Goal: Task Accomplishment & Management: Use online tool/utility

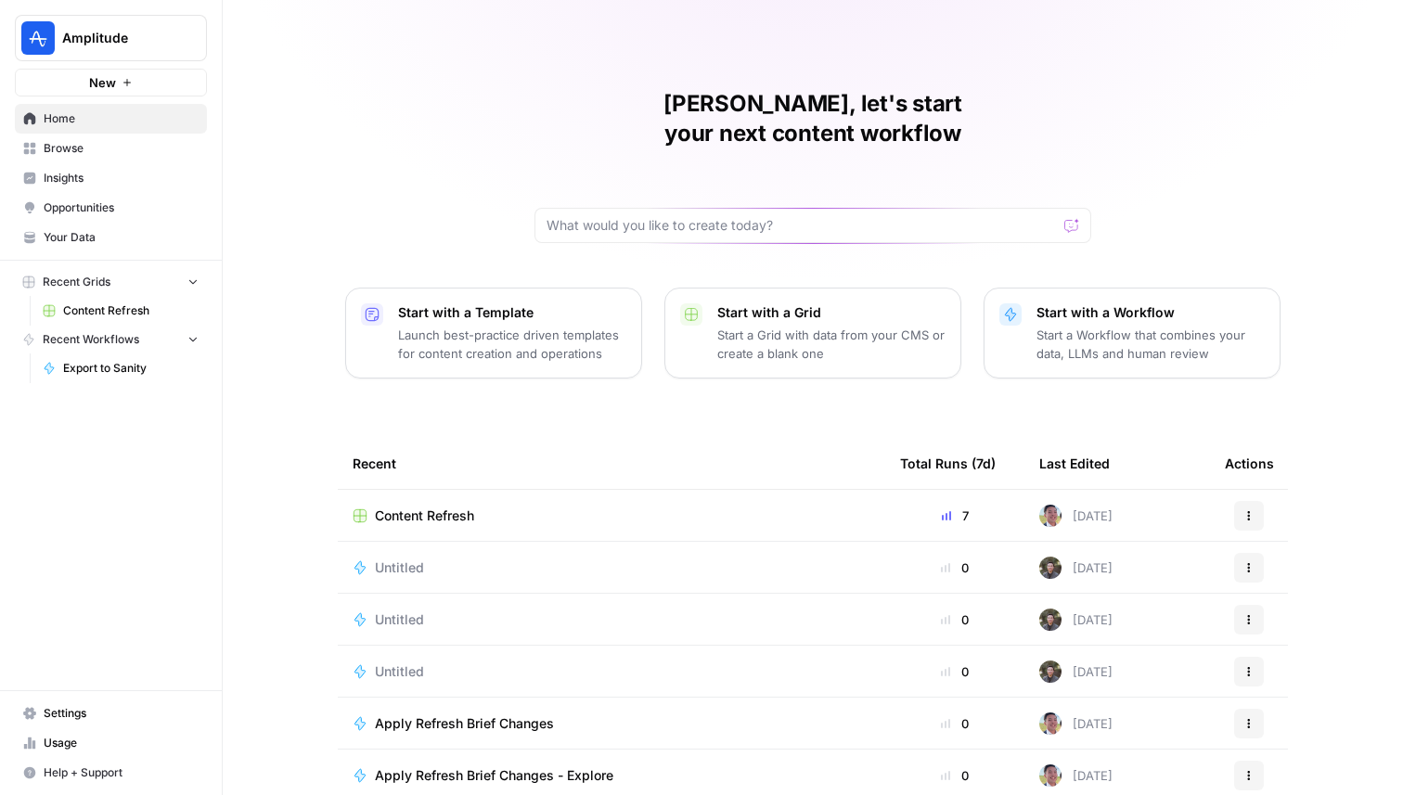
click at [135, 50] on button "Amplitude" at bounding box center [111, 38] width 192 height 46
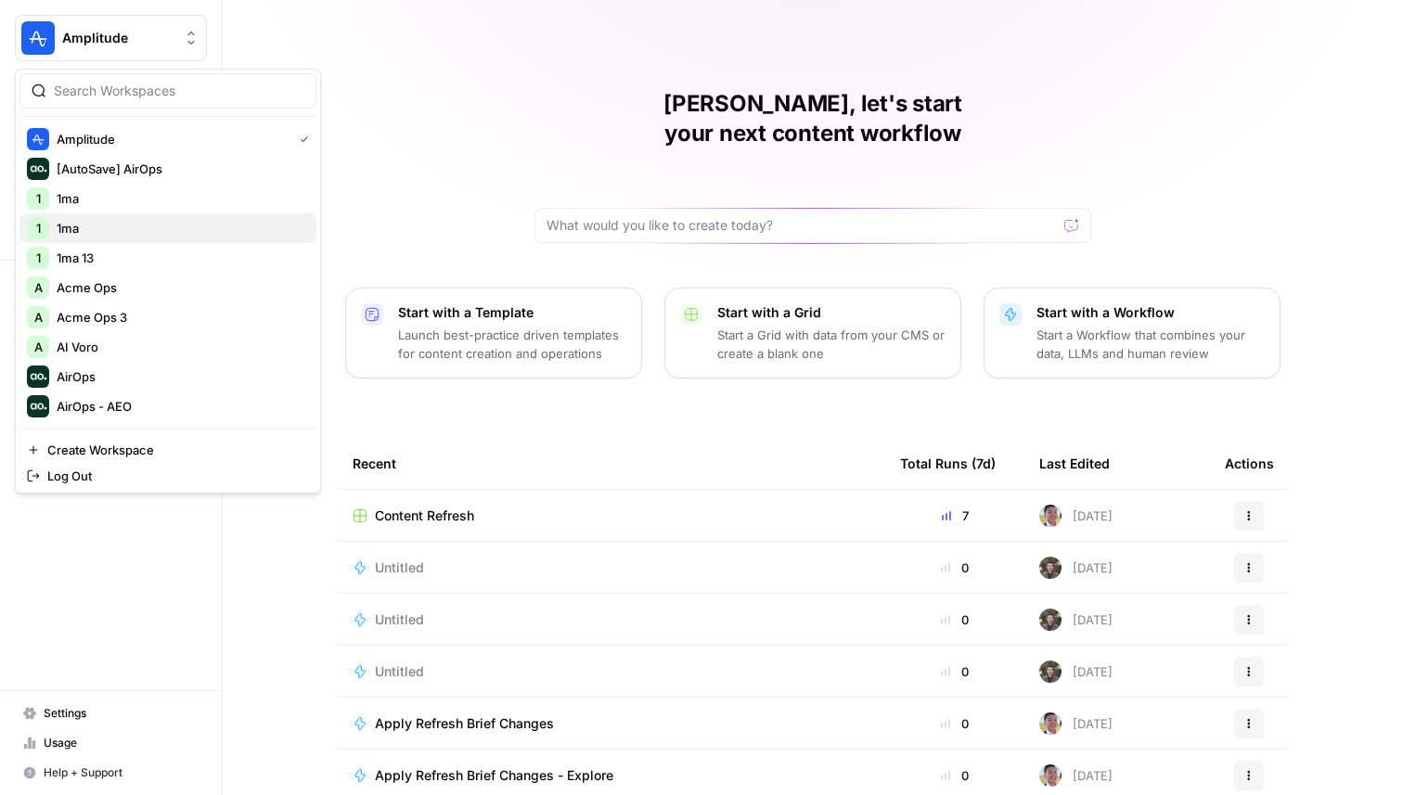
click at [102, 220] on span "1ma" at bounding box center [179, 228] width 245 height 19
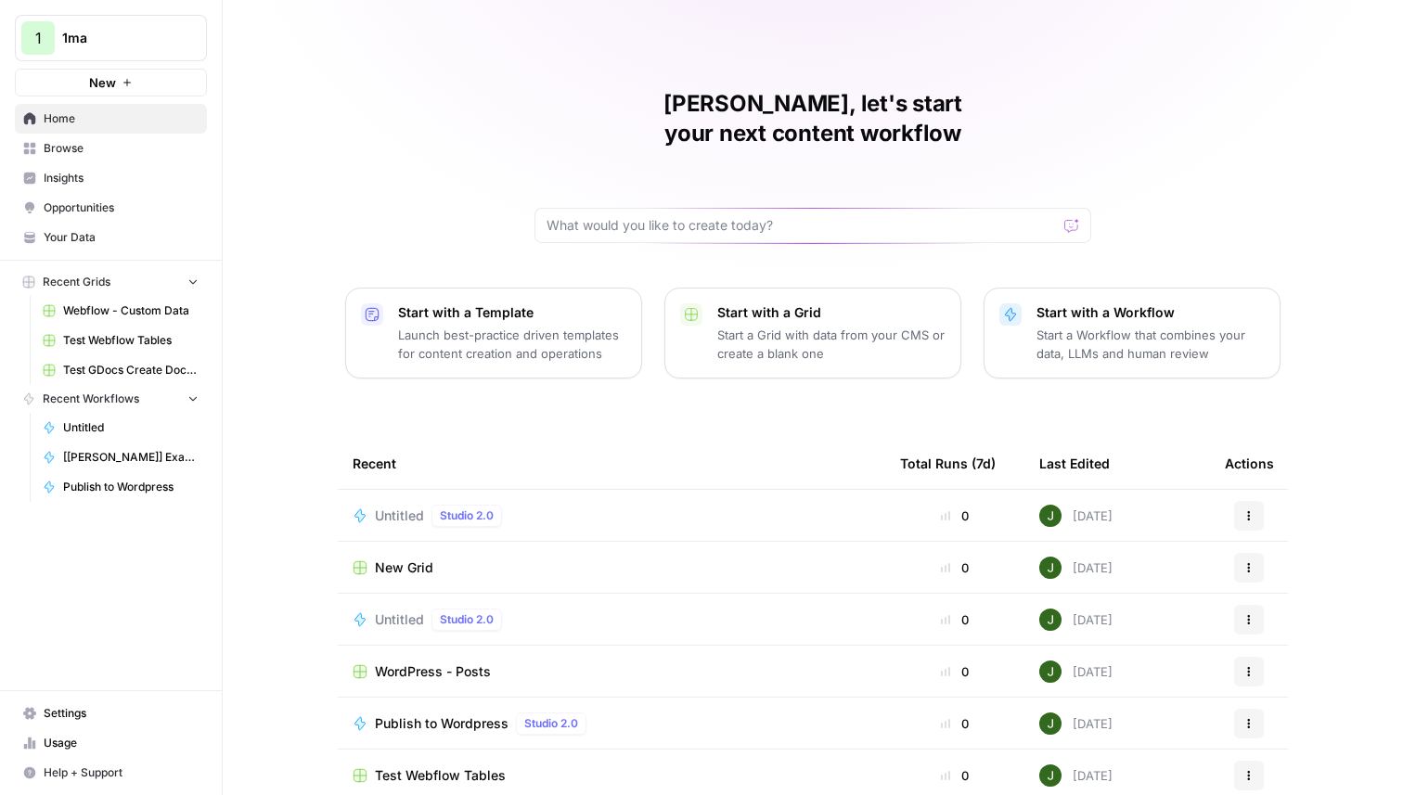
click at [73, 165] on link "Insights" at bounding box center [111, 178] width 192 height 30
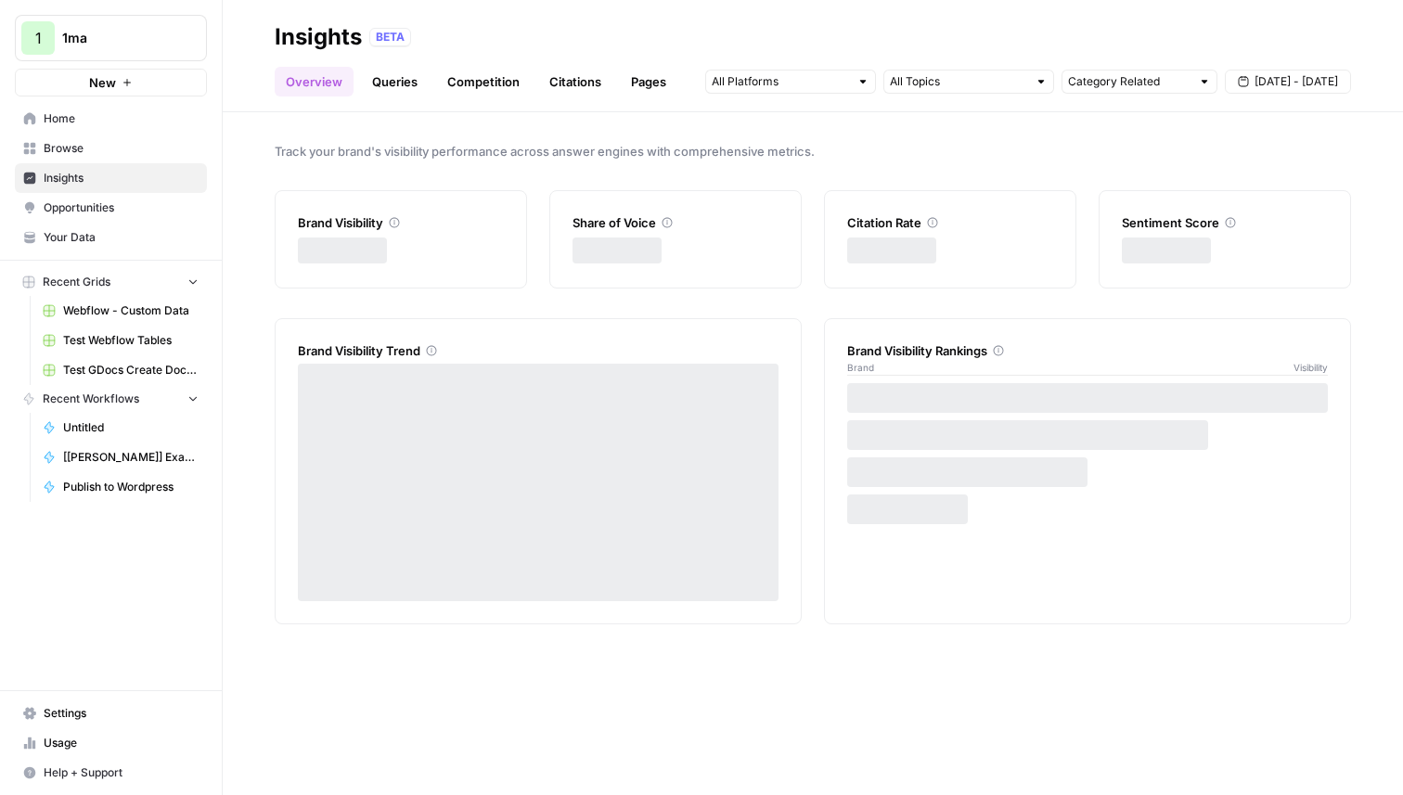
click at [81, 148] on span "Browse" at bounding box center [121, 148] width 155 height 17
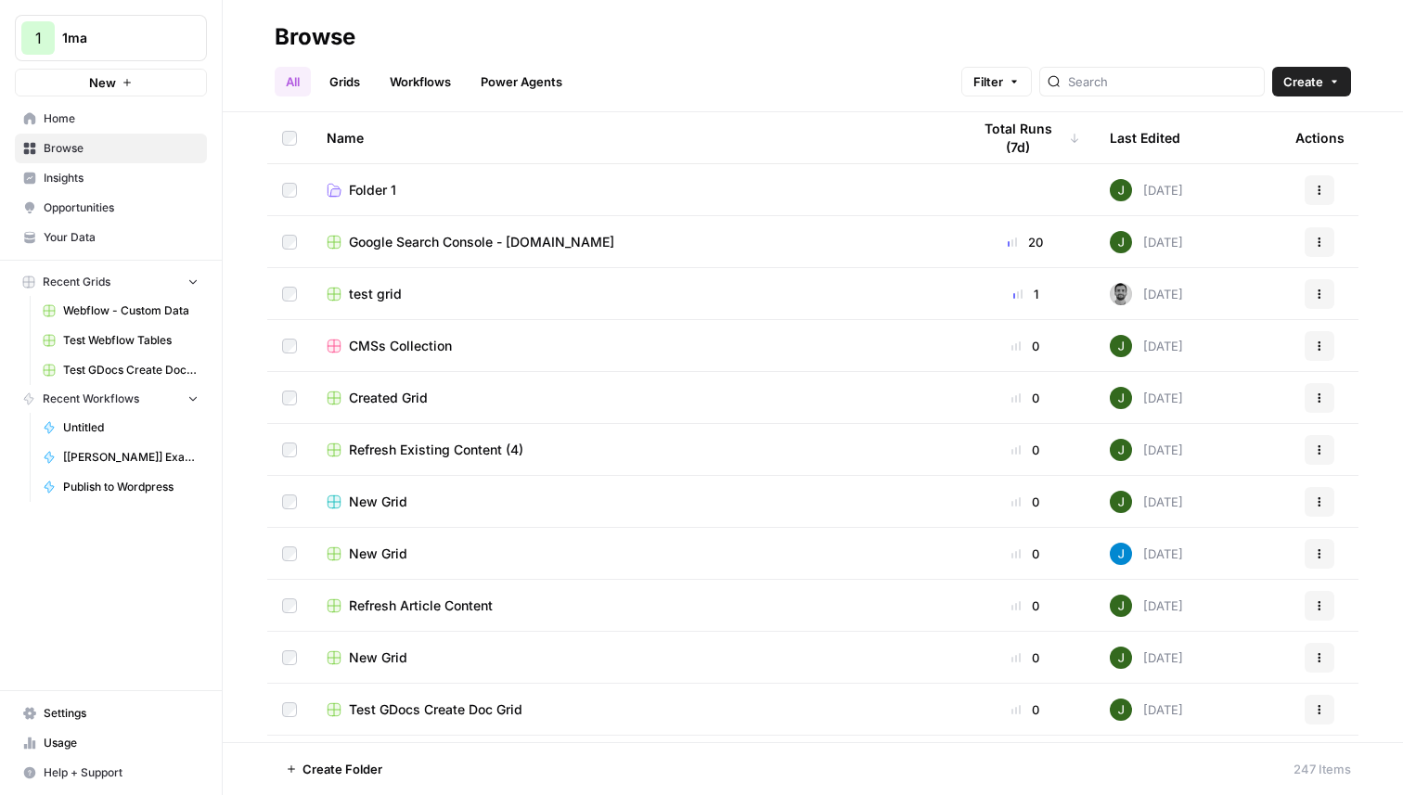
click at [407, 81] on link "Workflows" at bounding box center [421, 82] width 84 height 30
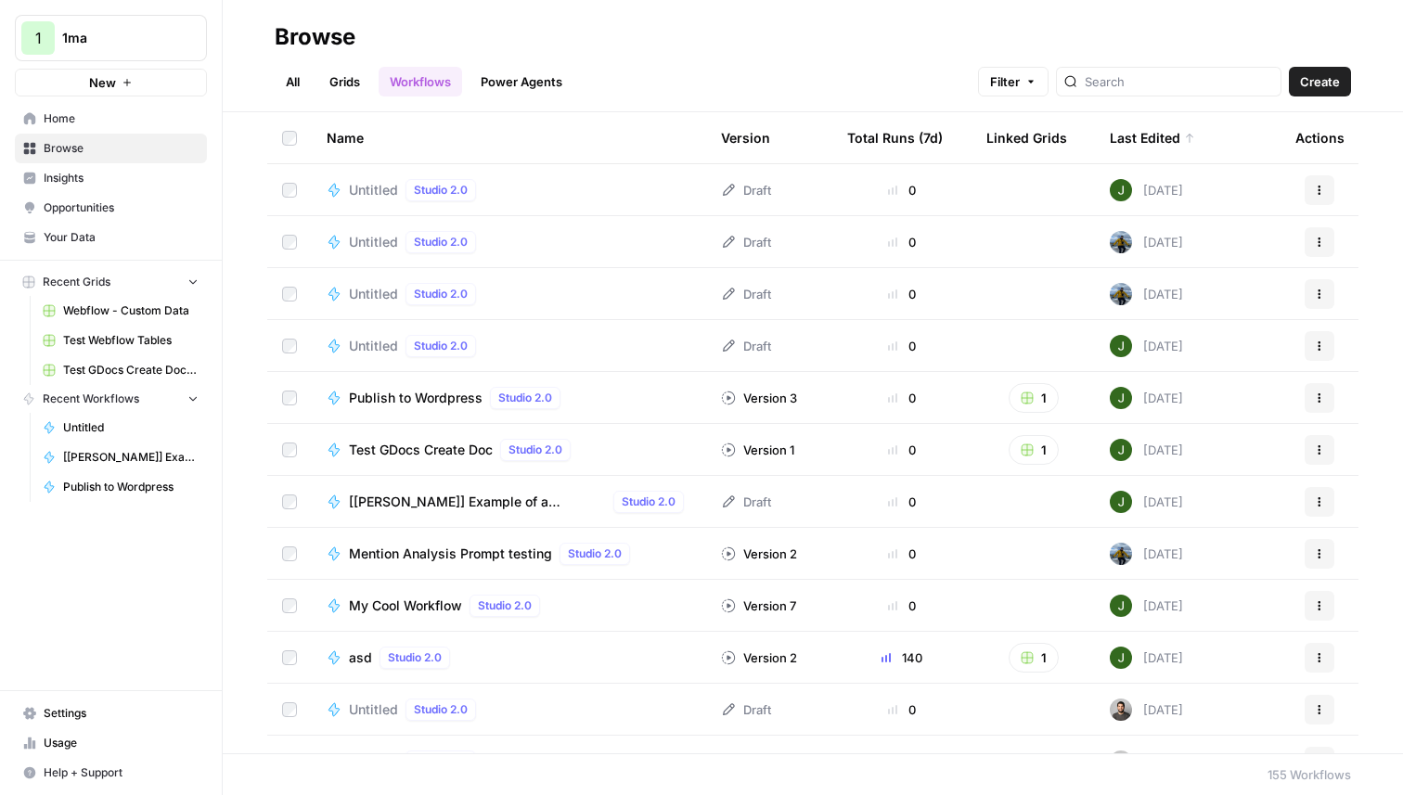
click at [440, 396] on span "Publish to Wordpress" at bounding box center [416, 398] width 134 height 19
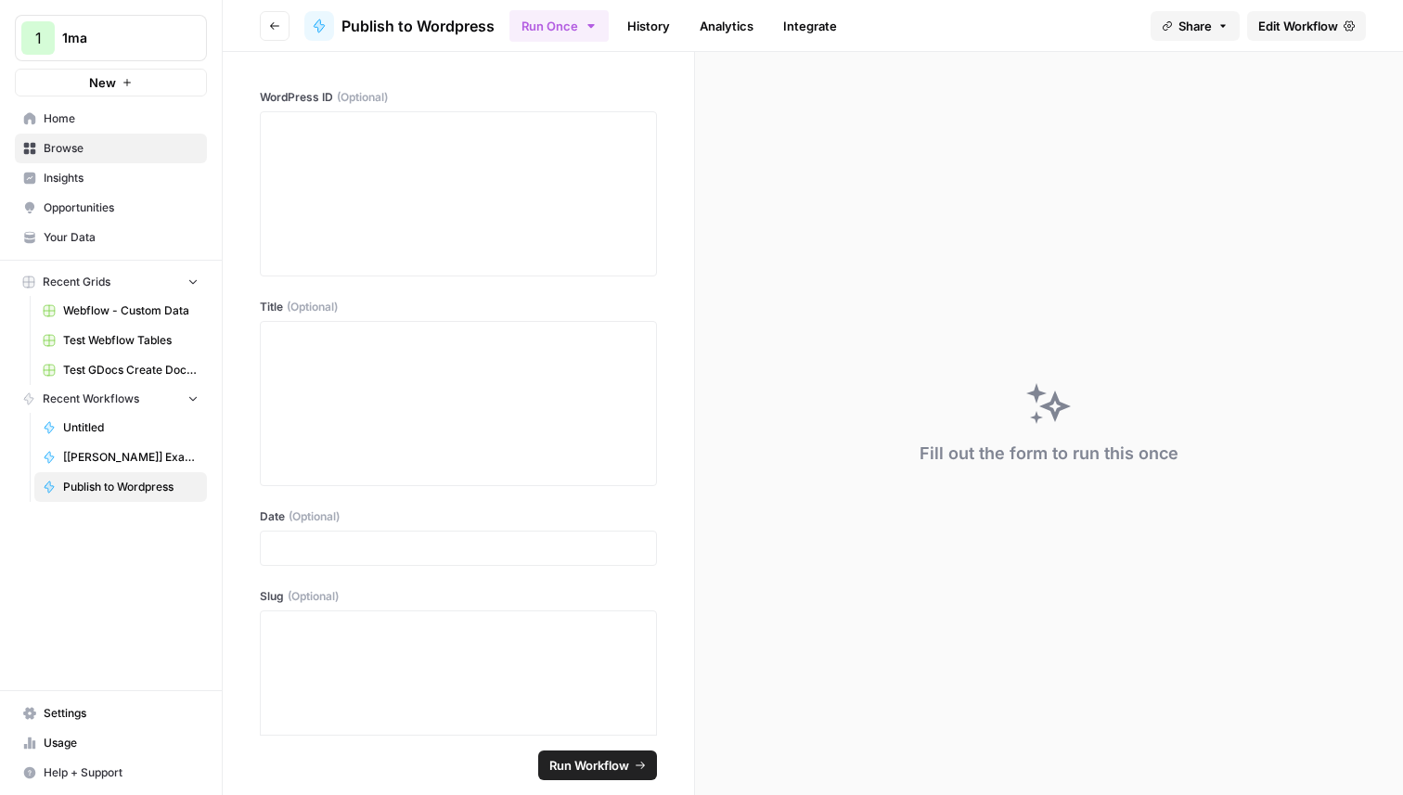
click at [1307, 21] on span "Edit Workflow" at bounding box center [1298, 26] width 80 height 19
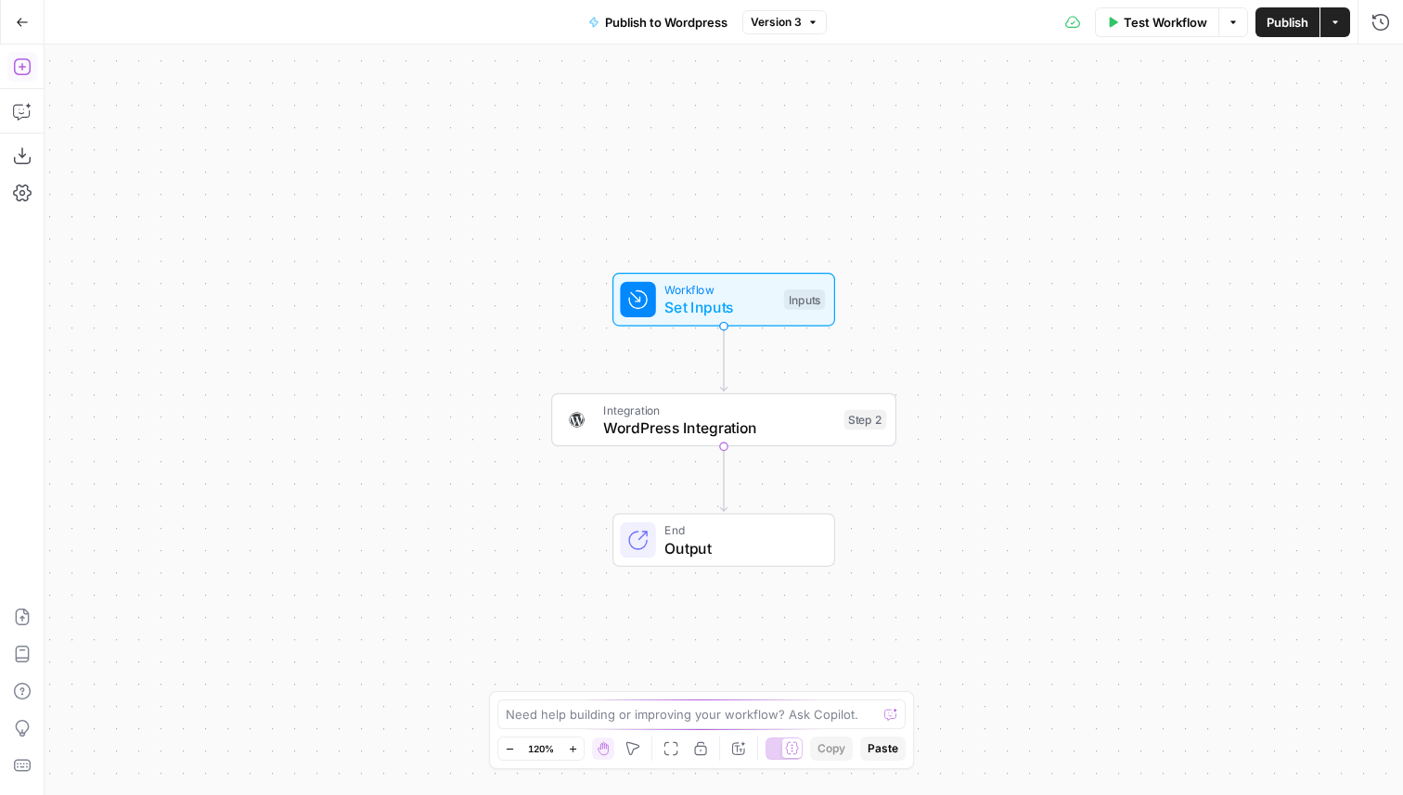
click at [22, 62] on icon "button" at bounding box center [22, 67] width 19 height 19
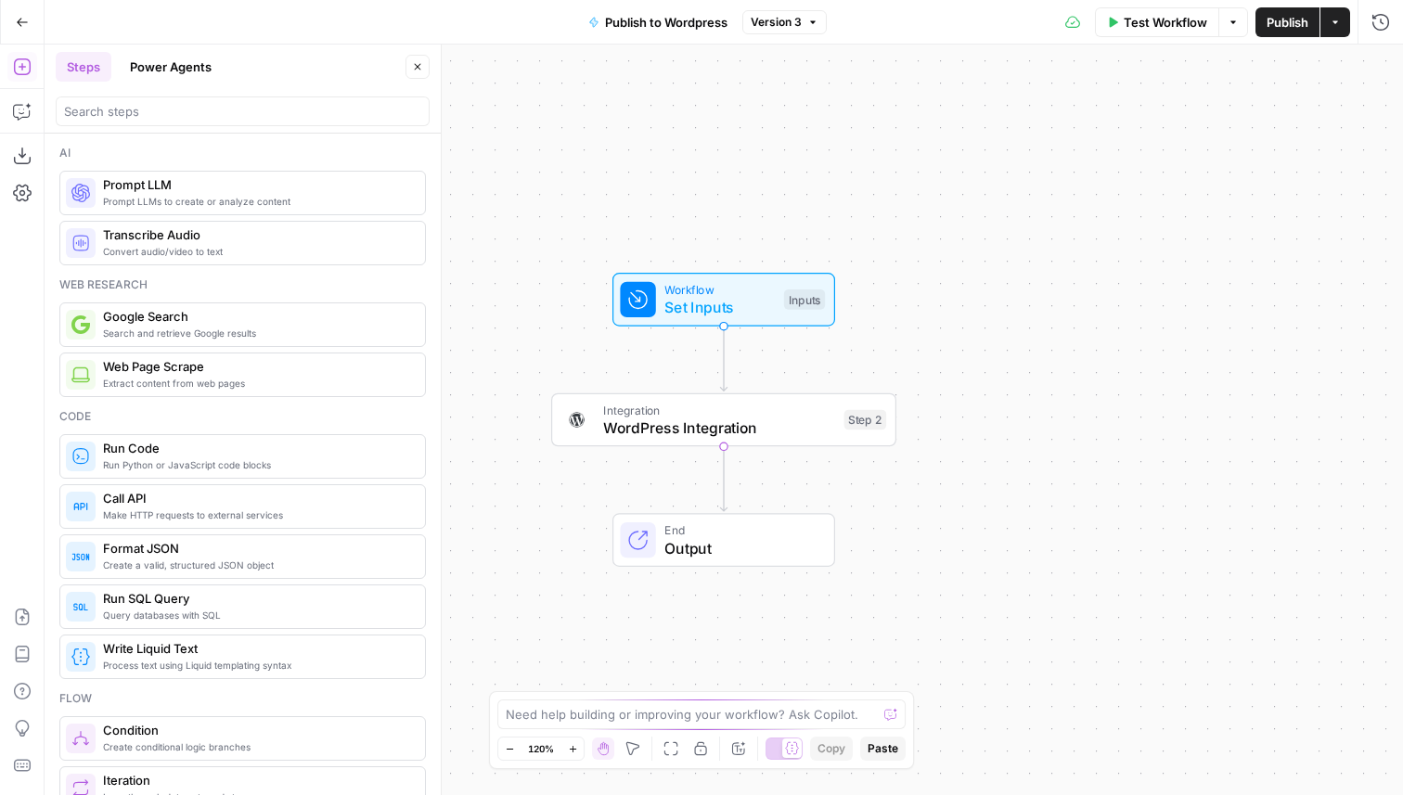
click at [133, 121] on div at bounding box center [243, 112] width 374 height 30
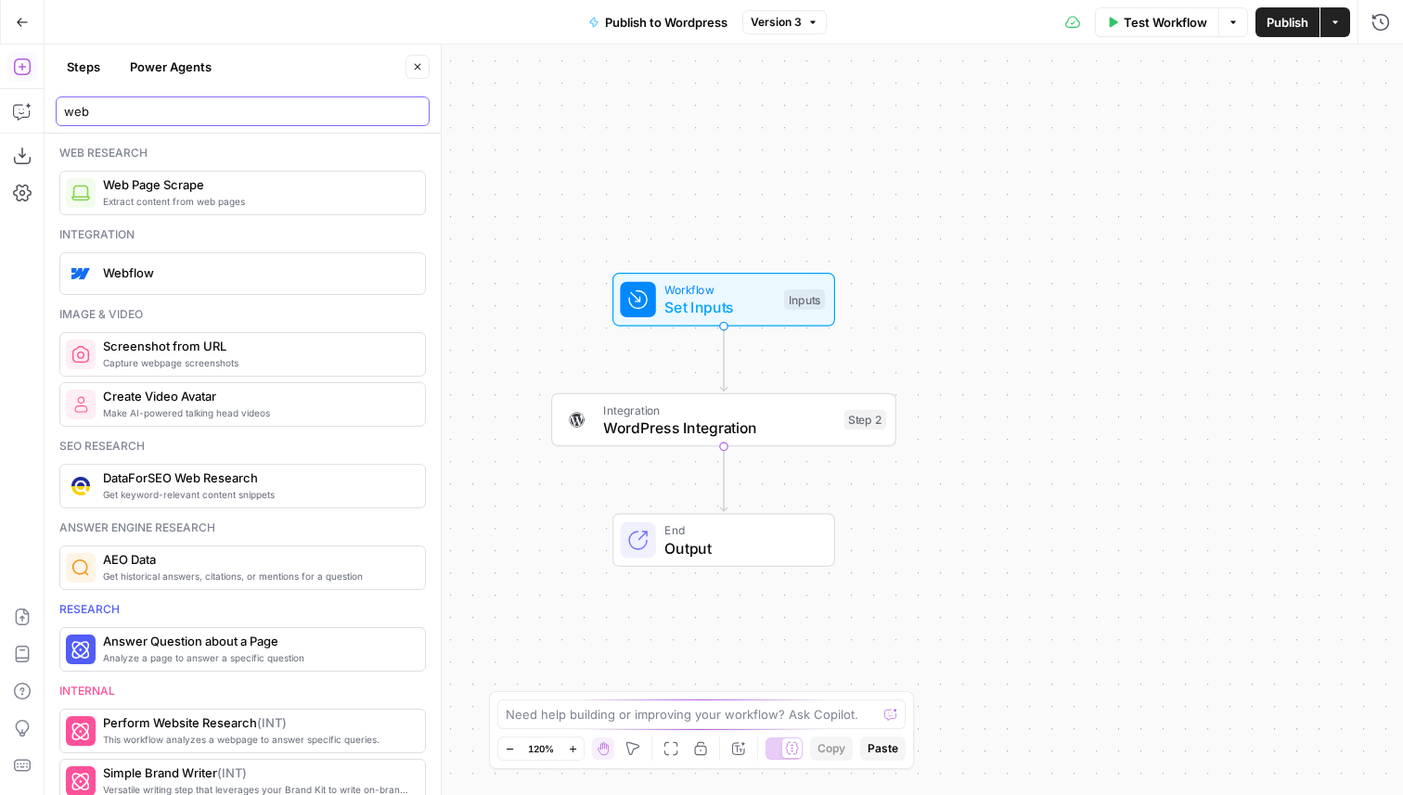
type input "web"
click at [161, 256] on div "Webflow" at bounding box center [242, 273] width 367 height 43
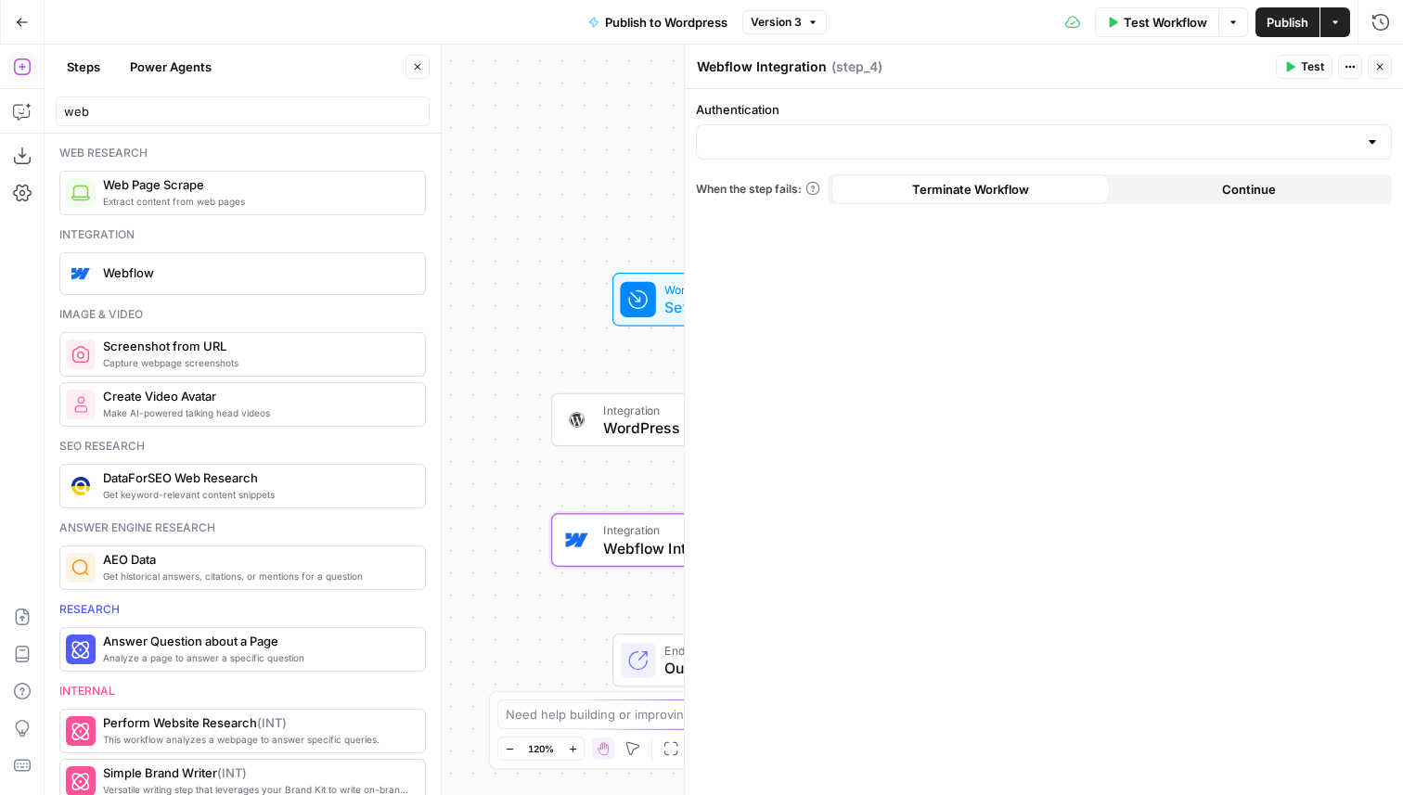
click at [836, 175] on div "Terminate Workflow" at bounding box center [971, 189] width 278 height 30
click at [840, 148] on input "Authentication" at bounding box center [1033, 142] width 650 height 19
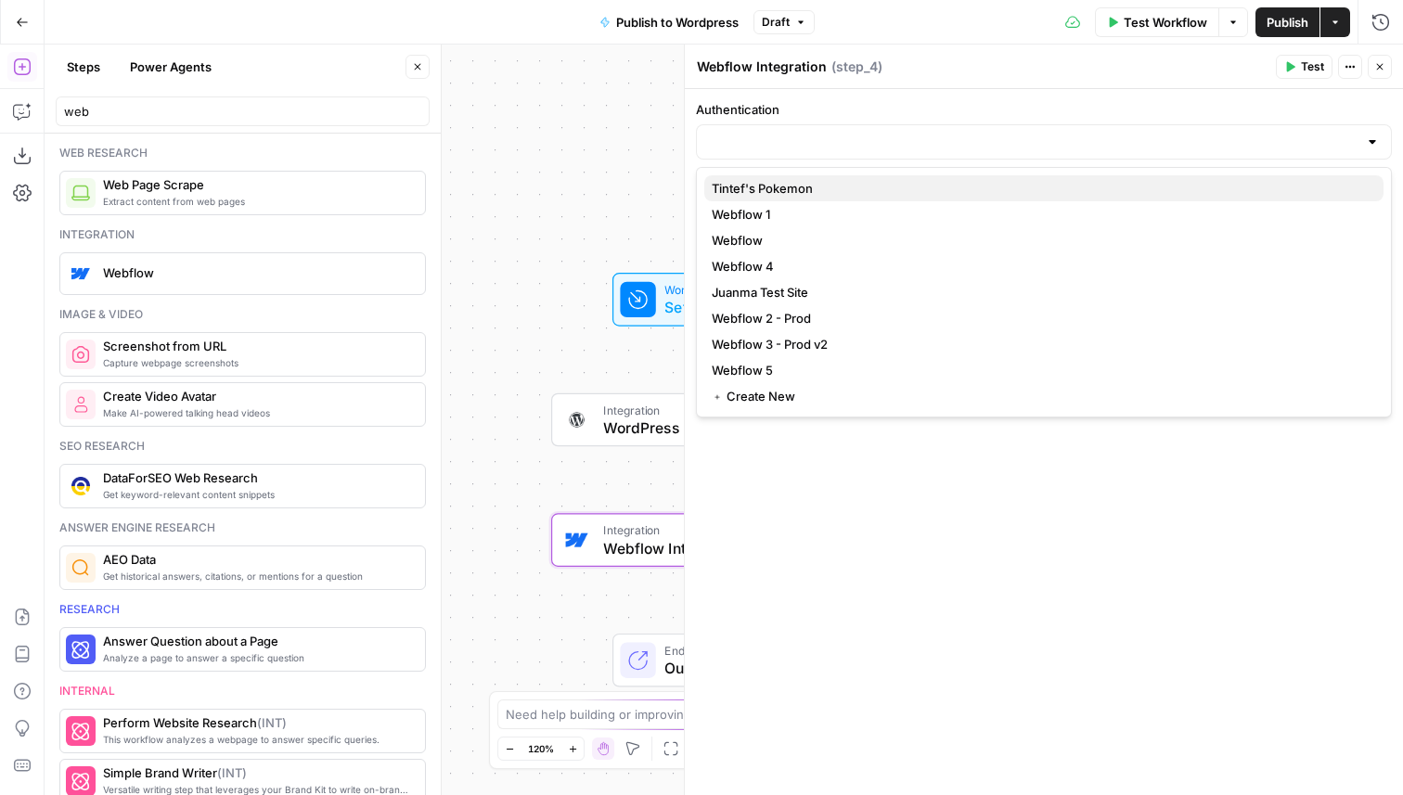
click at [821, 181] on span "Tintef's Pokemon" at bounding box center [1040, 188] width 657 height 19
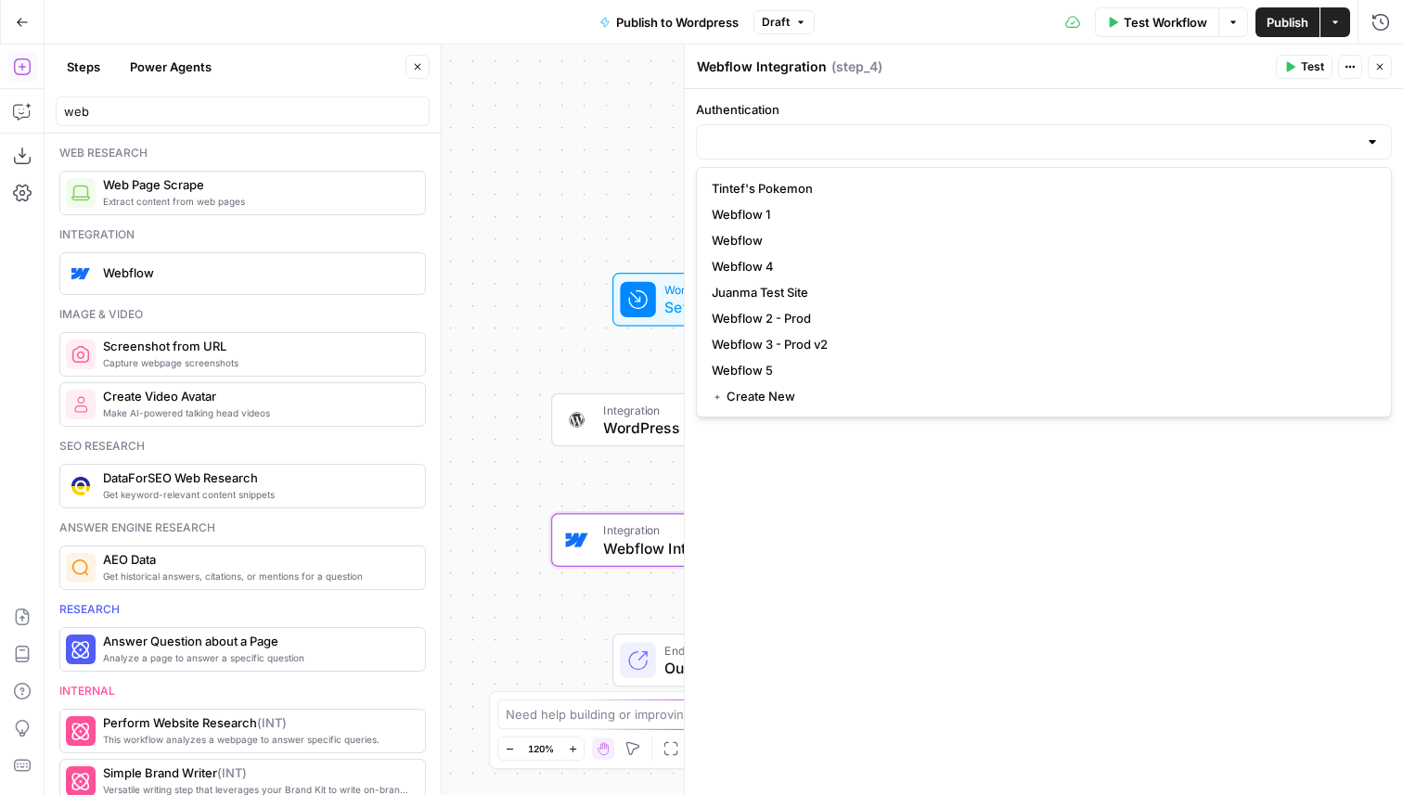
type input "Tintef's Pokemon"
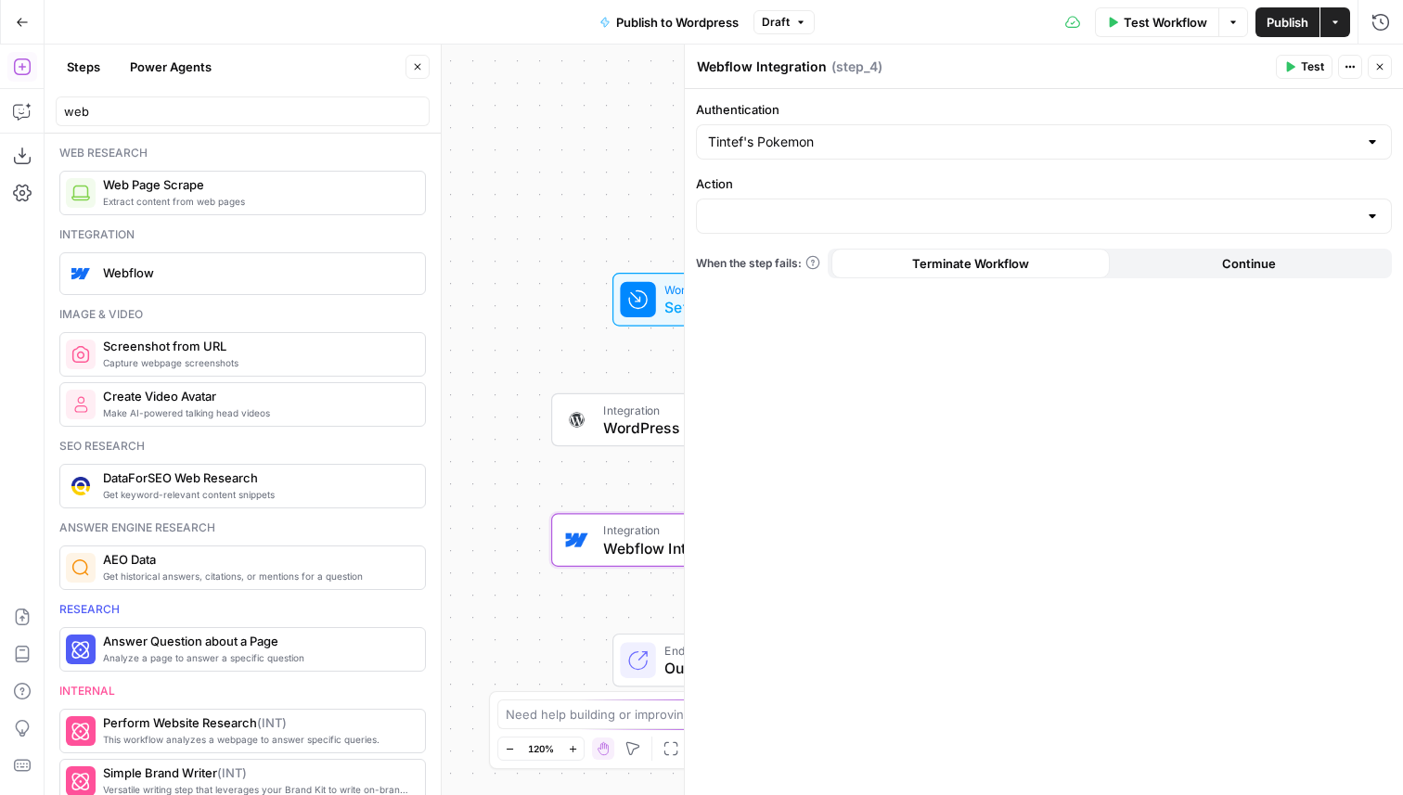
click at [805, 227] on div at bounding box center [1044, 216] width 696 height 35
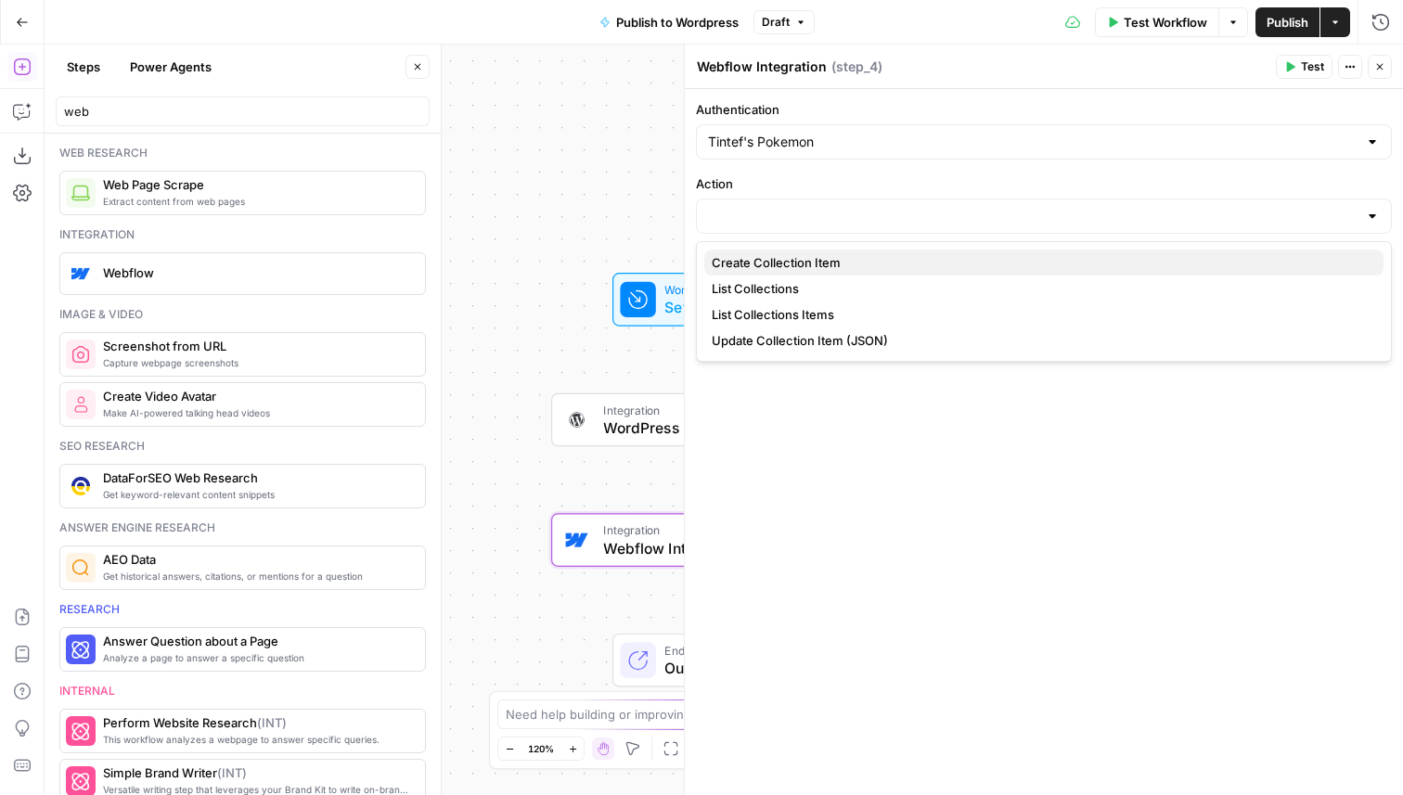
click at [793, 266] on span "Create Collection Item" at bounding box center [1040, 262] width 657 height 19
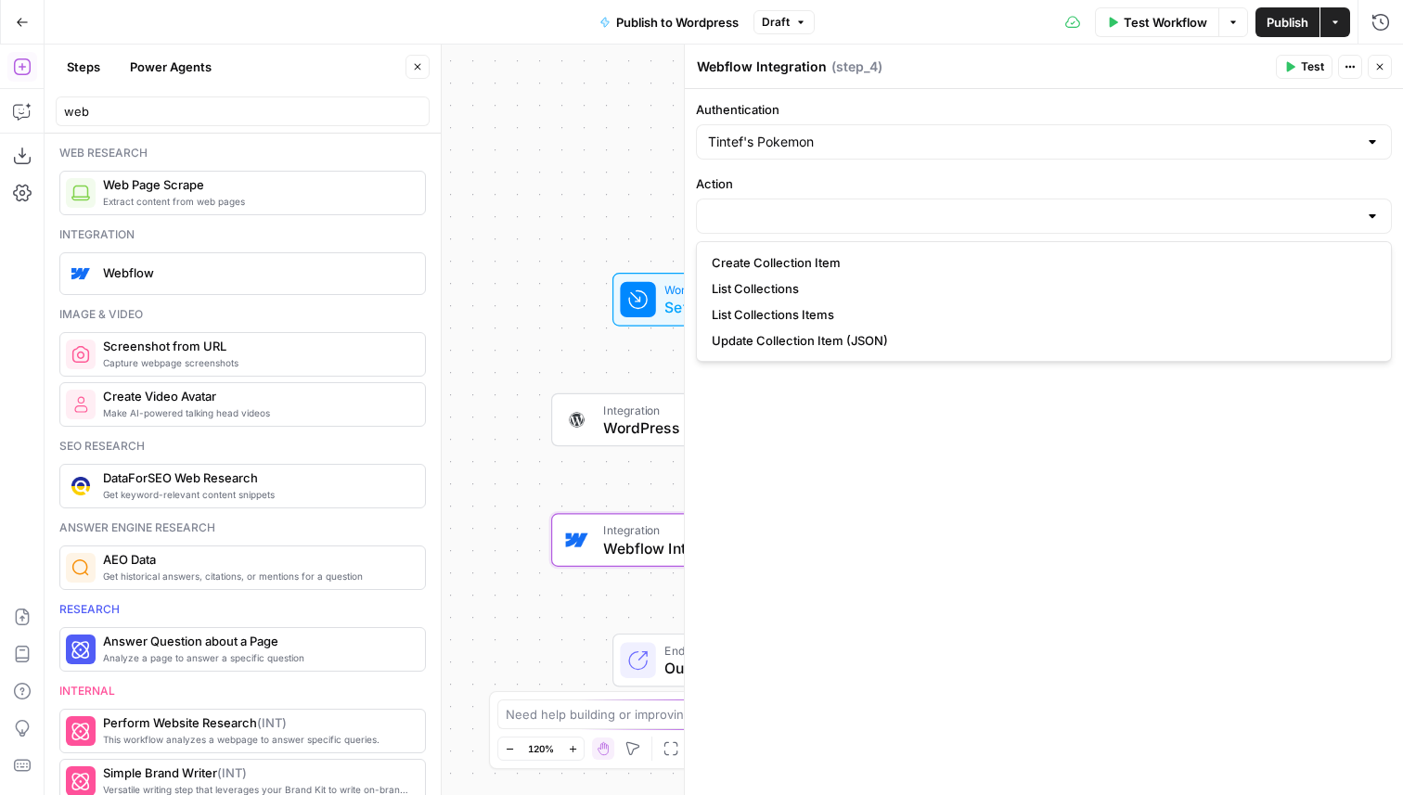
type input "Create Collection Item"
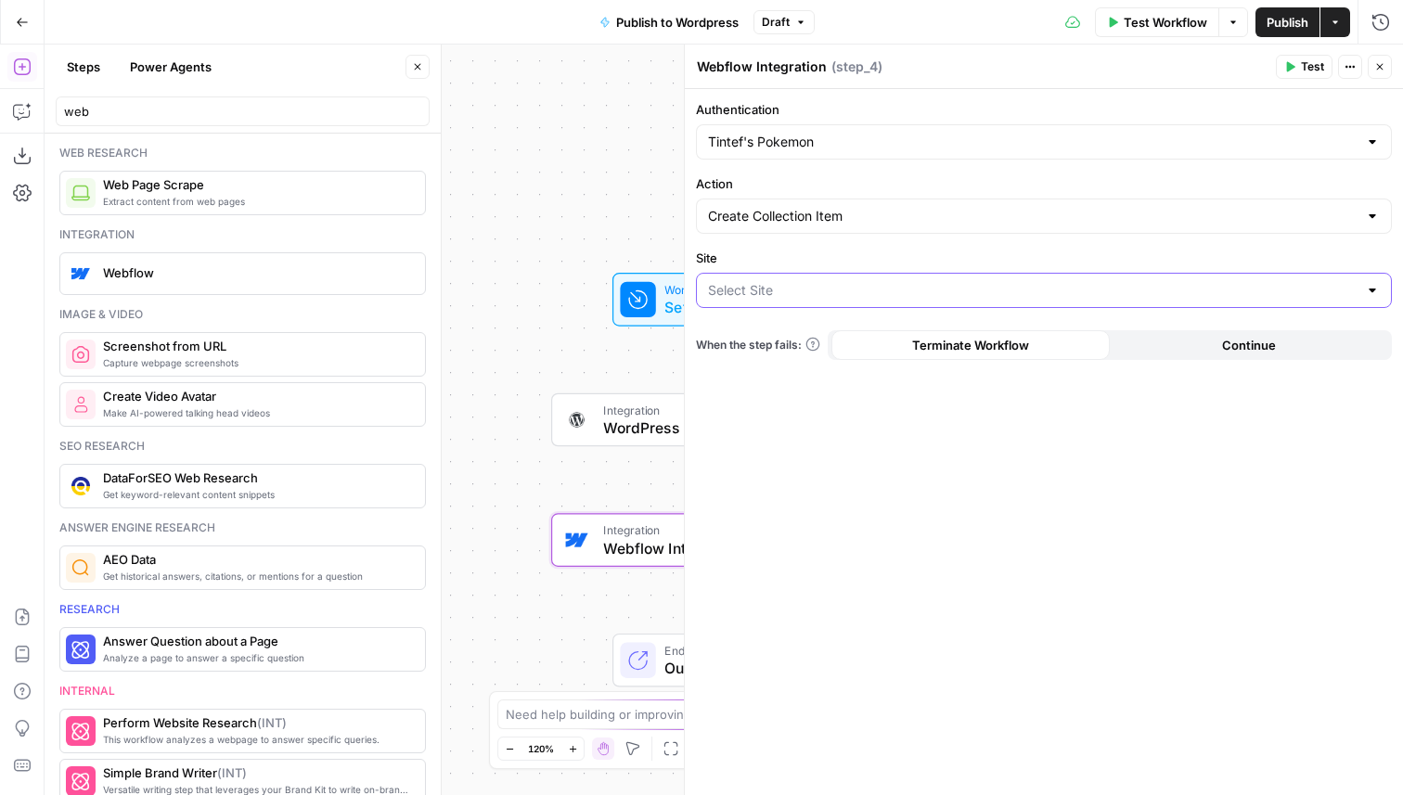
click at [800, 290] on input "Site" at bounding box center [1033, 290] width 650 height 19
click at [758, 324] on button "Juanma Test Site" at bounding box center [1043, 337] width 679 height 26
type input "Juanma Test Site"
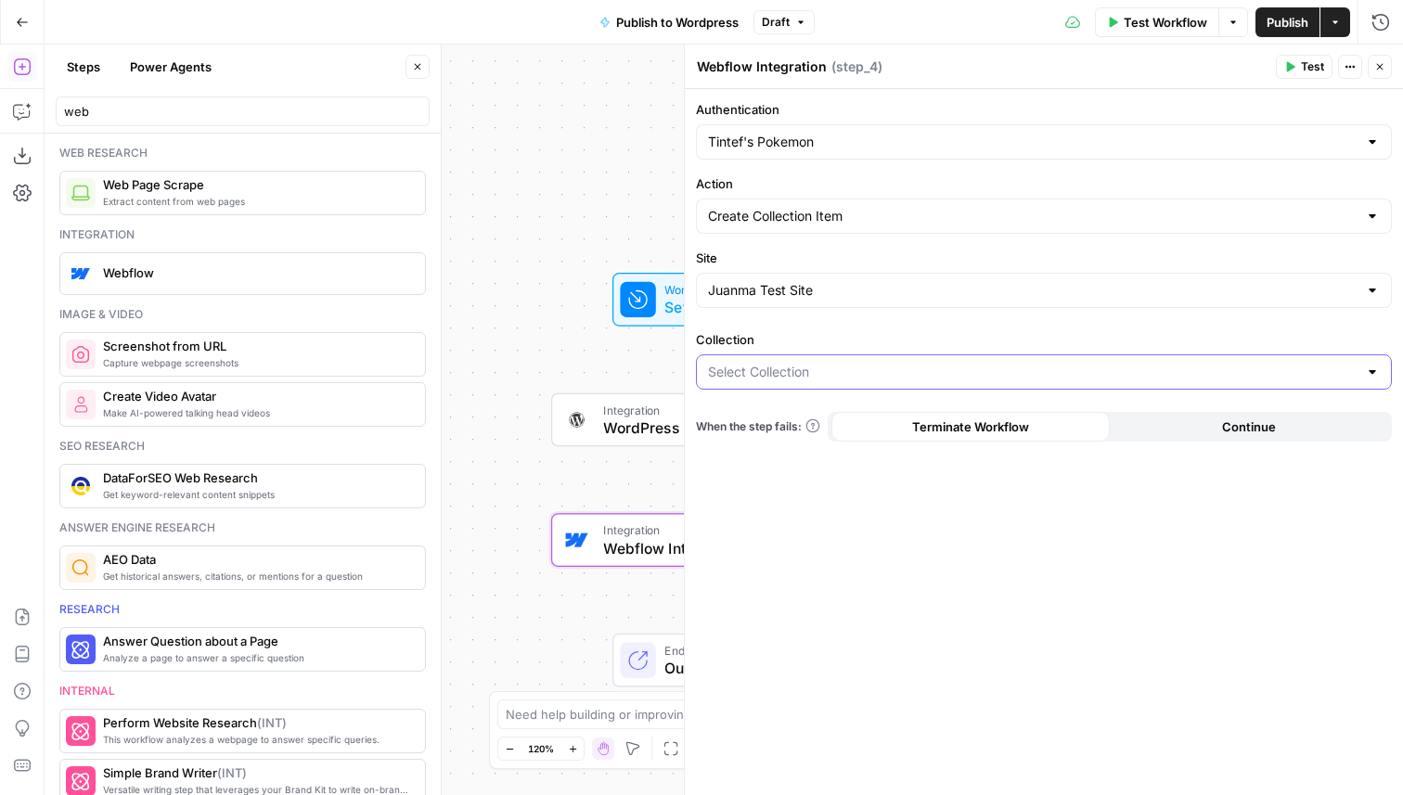
click at [826, 376] on input "Collection" at bounding box center [1033, 372] width 650 height 19
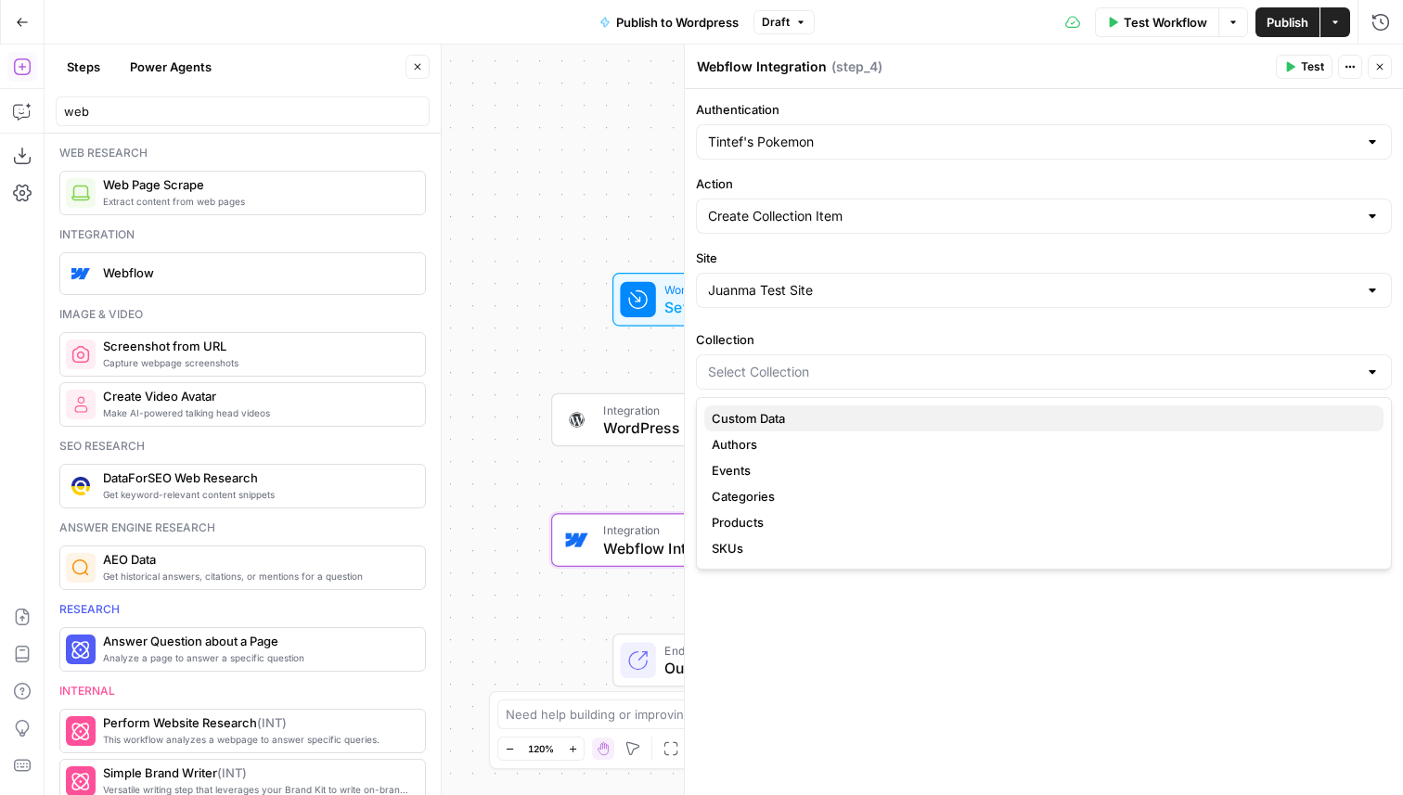
click at [766, 421] on span "Custom Data" at bounding box center [1040, 418] width 657 height 19
type input "Custom Data"
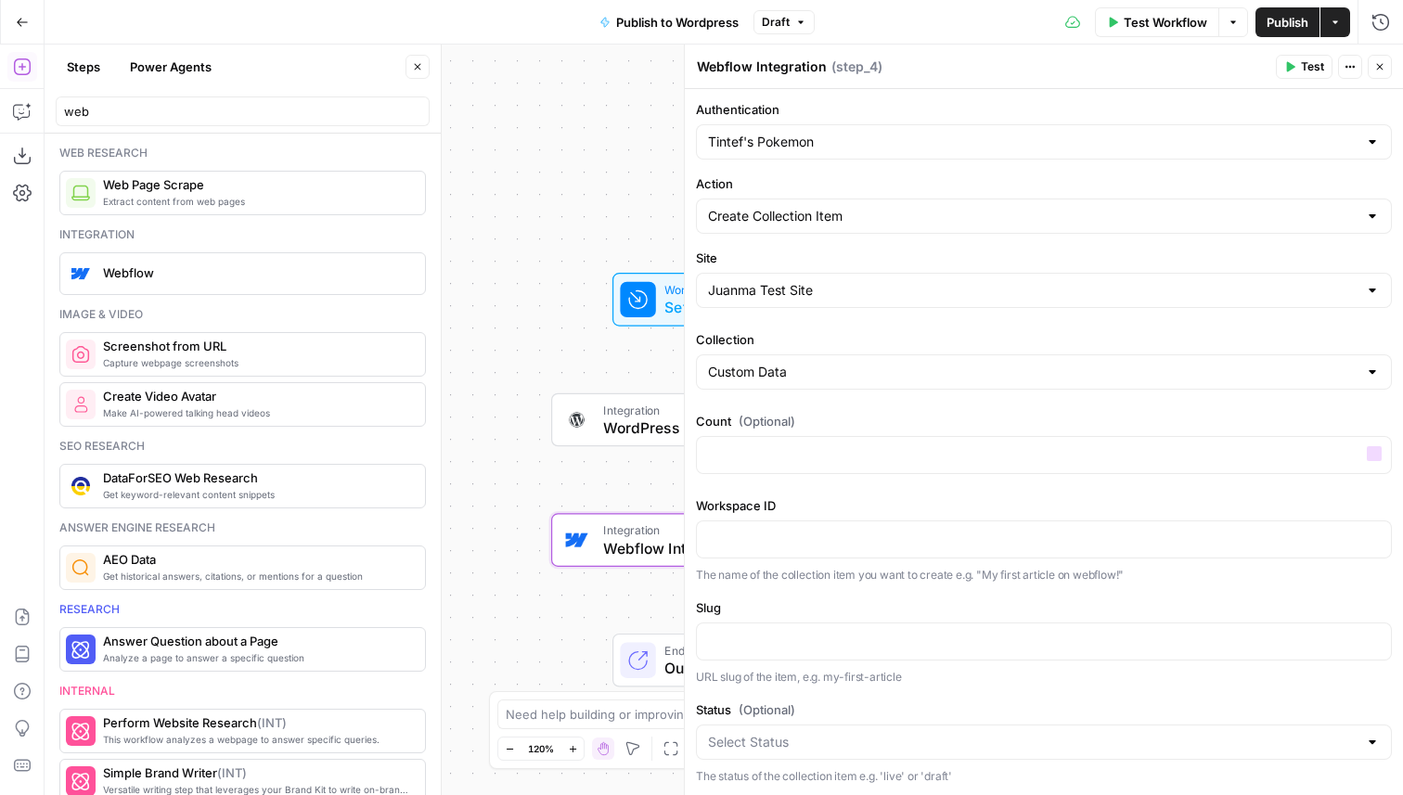
click at [768, 474] on div "Count (Optional) “/” to reference Variables Menu" at bounding box center [1044, 447] width 696 height 70
click at [791, 459] on p at bounding box center [1044, 454] width 672 height 19
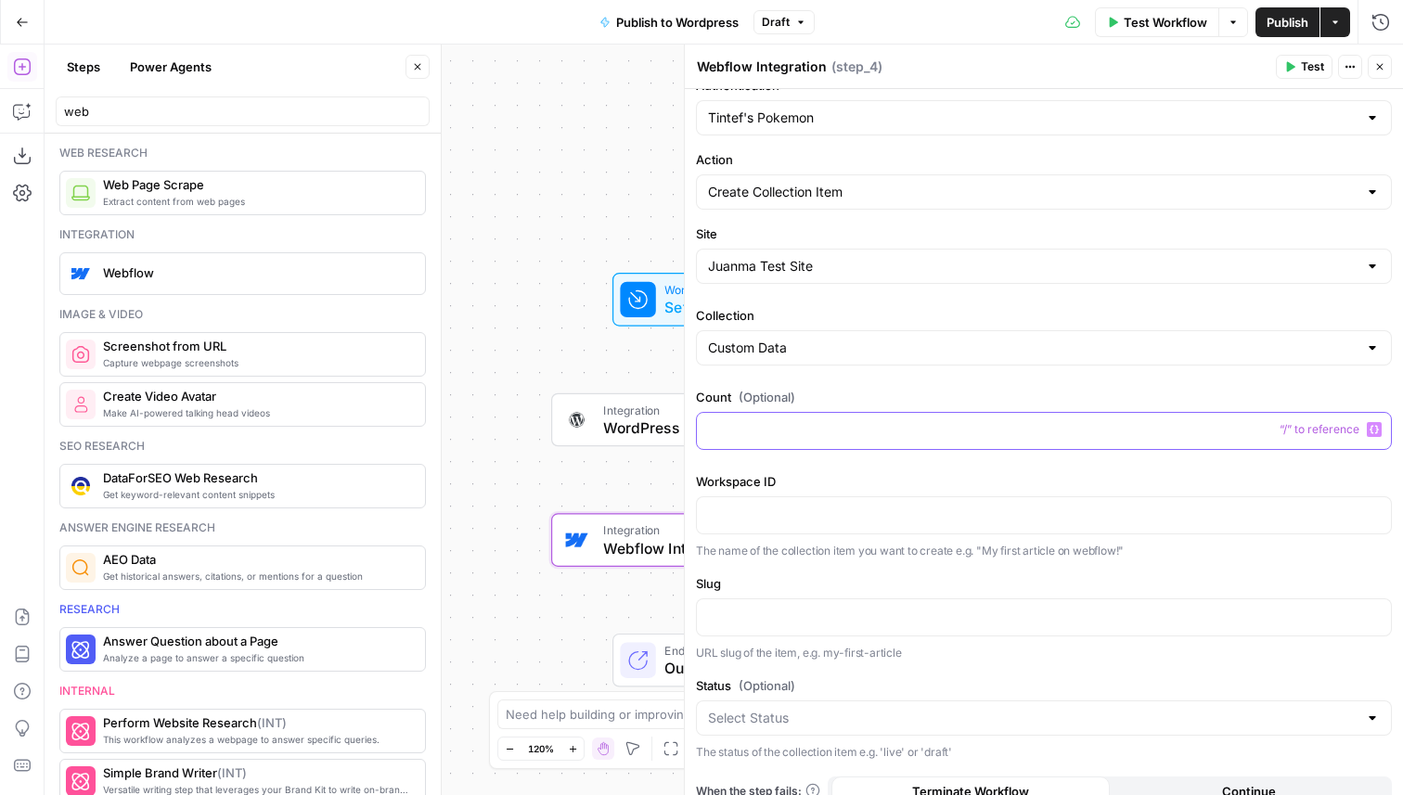
scroll to position [30, 0]
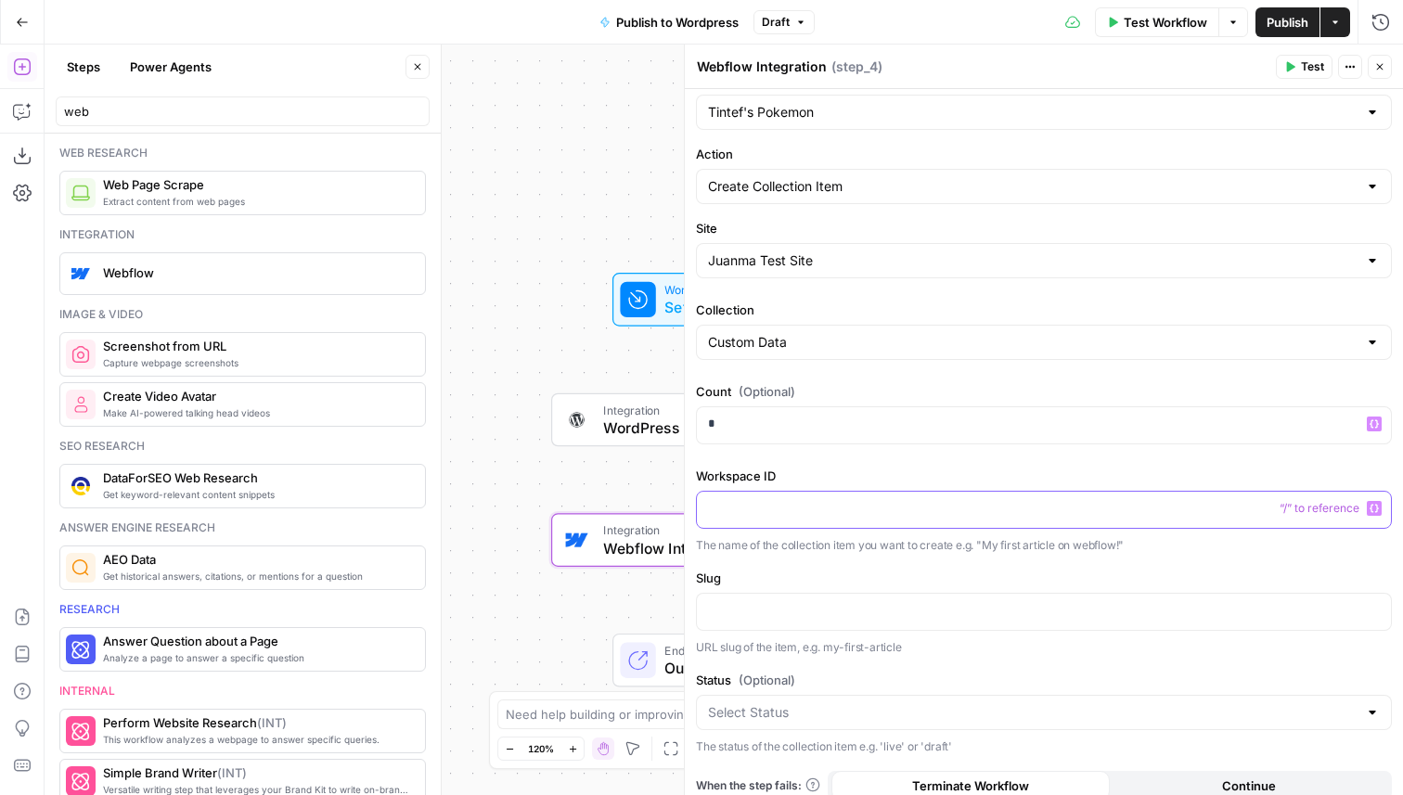
click at [794, 506] on p at bounding box center [1044, 508] width 672 height 19
click at [799, 348] on input "Collection" at bounding box center [1033, 342] width 650 height 19
type input "{"
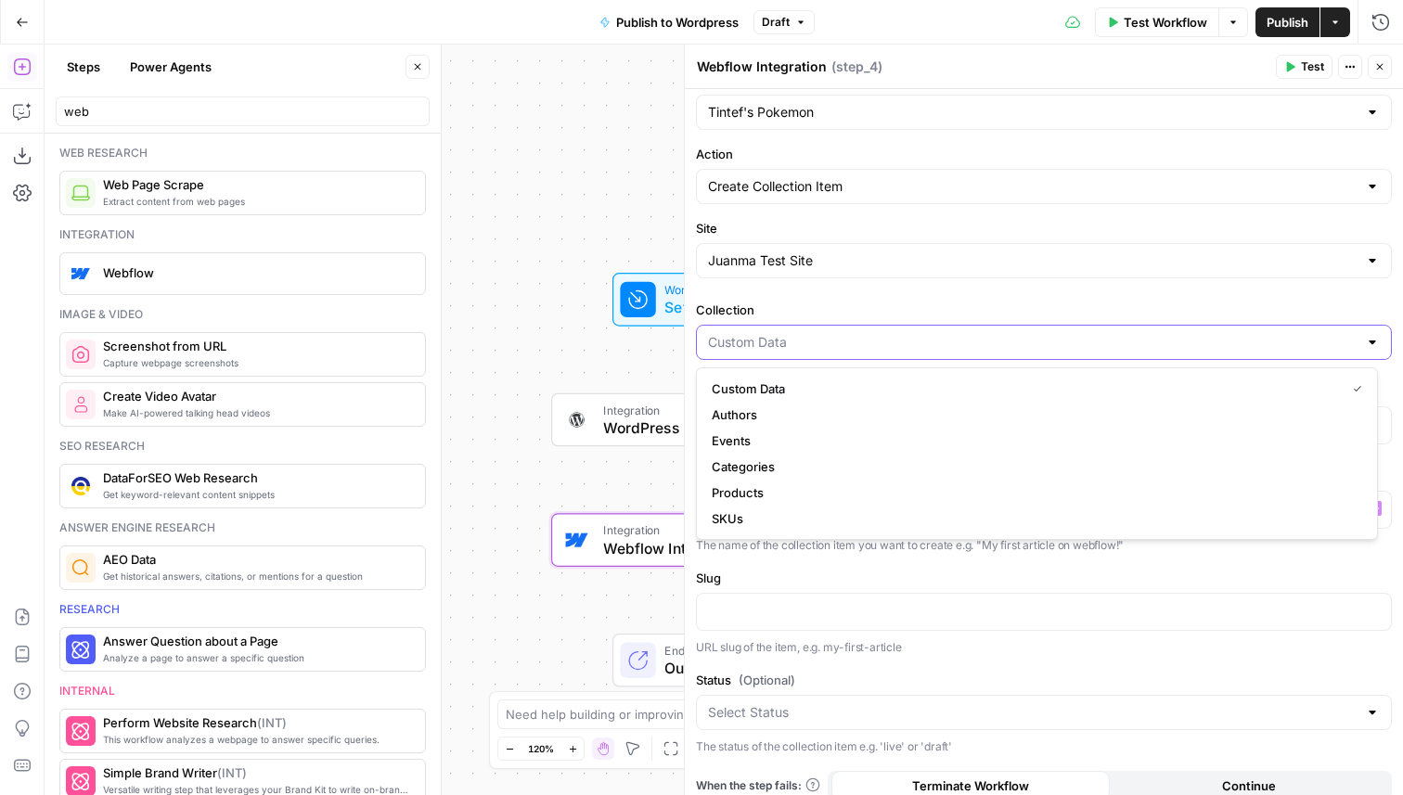
type input "/"
type input "Custom Data"
click at [982, 293] on div "Authentication Tintef's Pokemon Action Create Collection Item Site Juanma Test …" at bounding box center [1044, 435] width 718 height 753
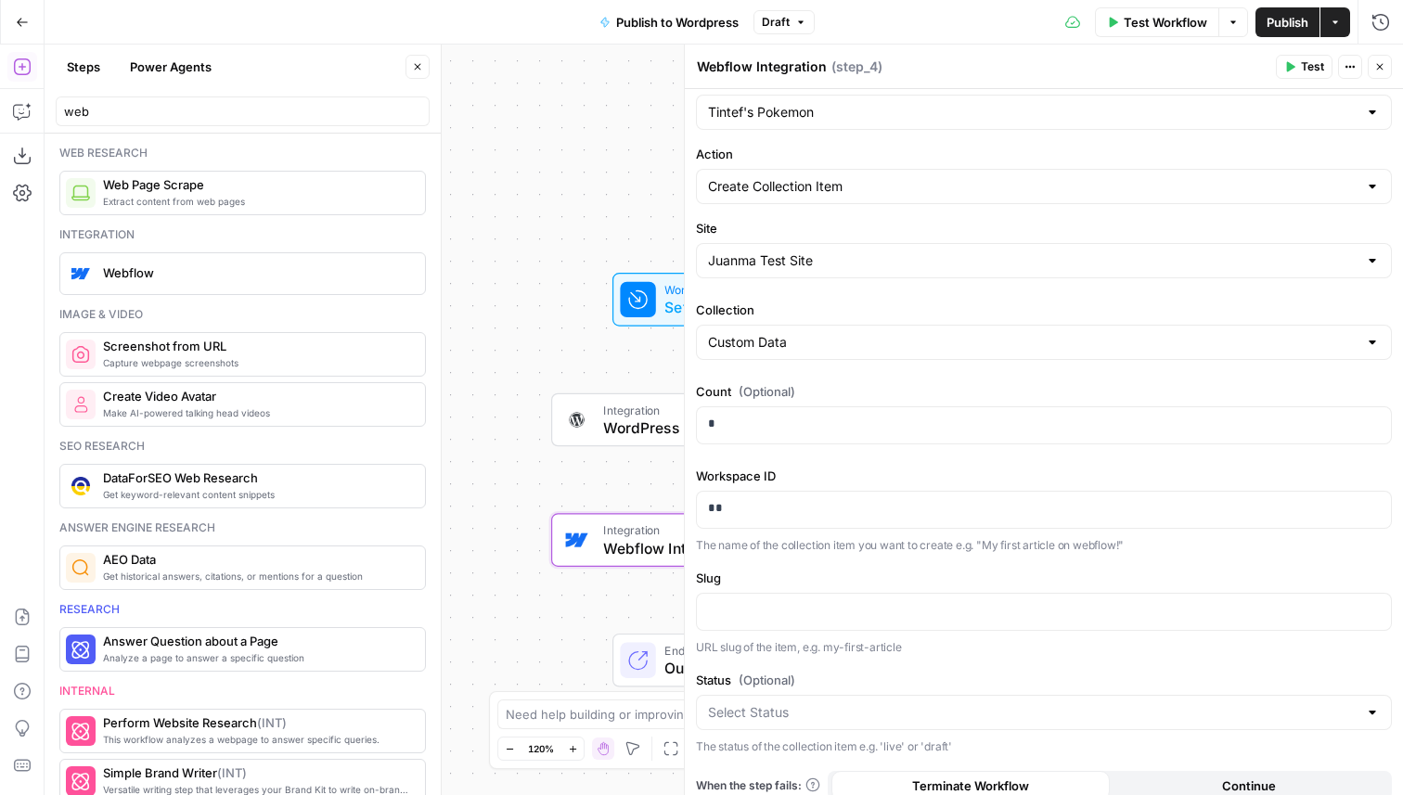
click at [915, 352] on div "Custom Data" at bounding box center [1044, 342] width 696 height 35
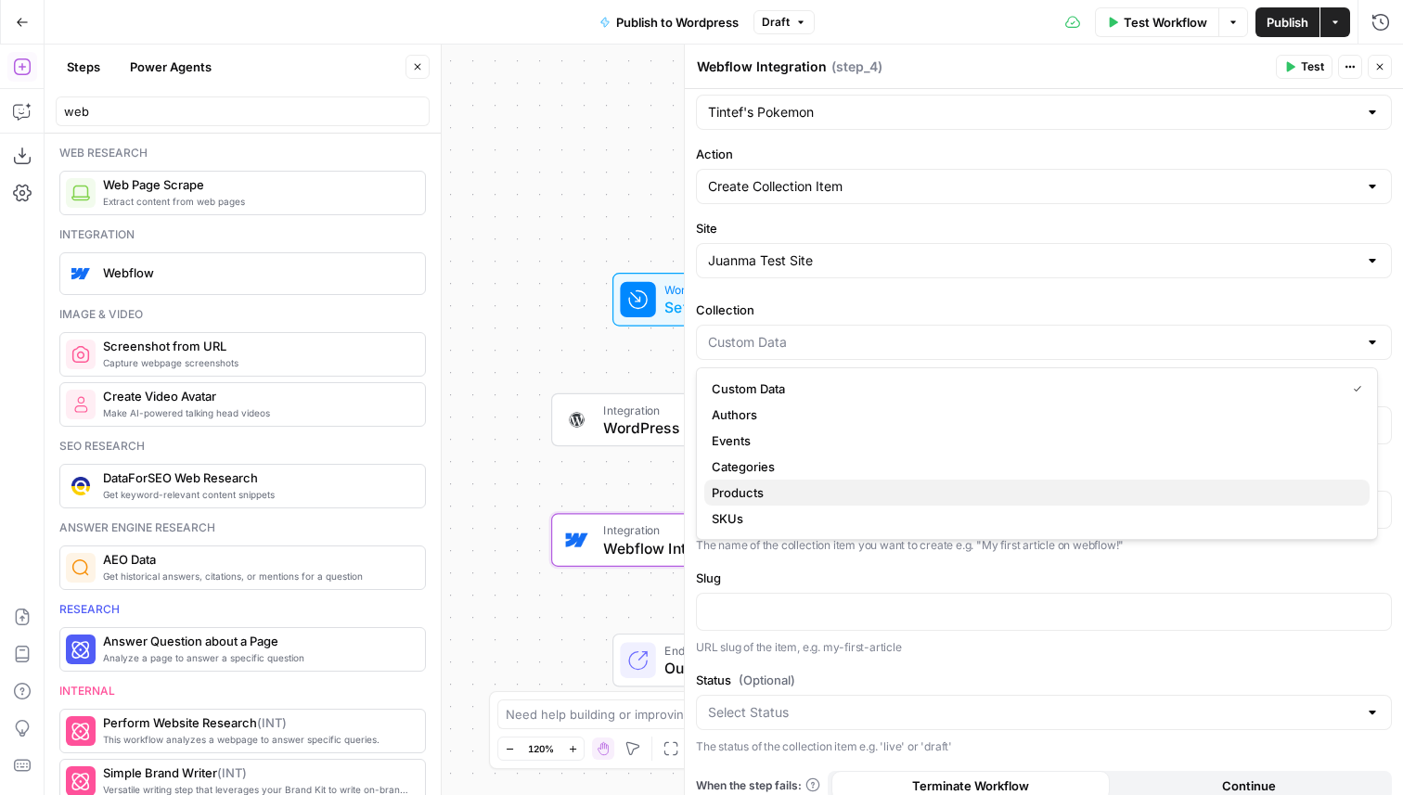
click at [796, 489] on span "Products" at bounding box center [1033, 493] width 643 height 19
type input "Products"
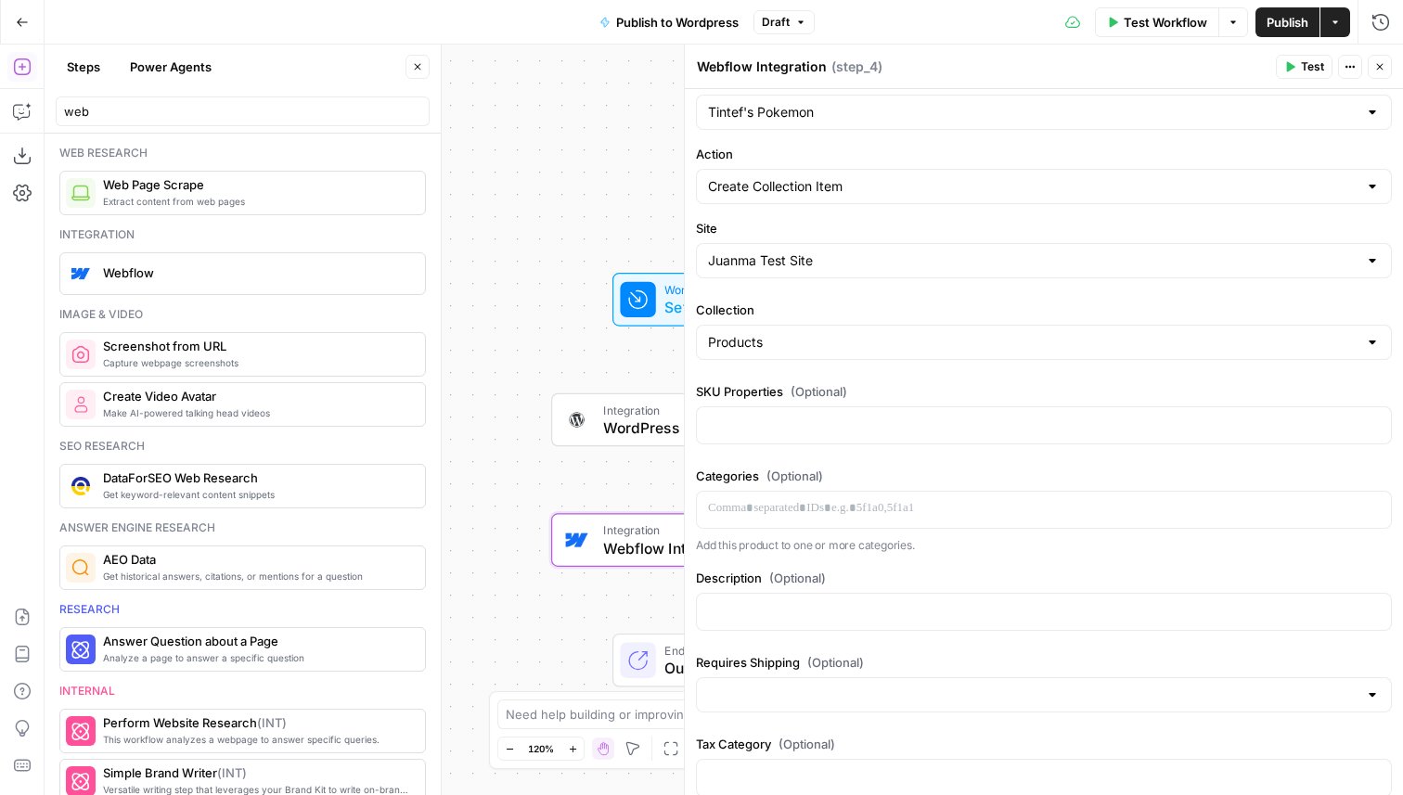
click at [1365, 345] on div at bounding box center [1372, 342] width 15 height 19
type input "Products"
click at [1220, 117] on input "Authentication" at bounding box center [1033, 112] width 650 height 19
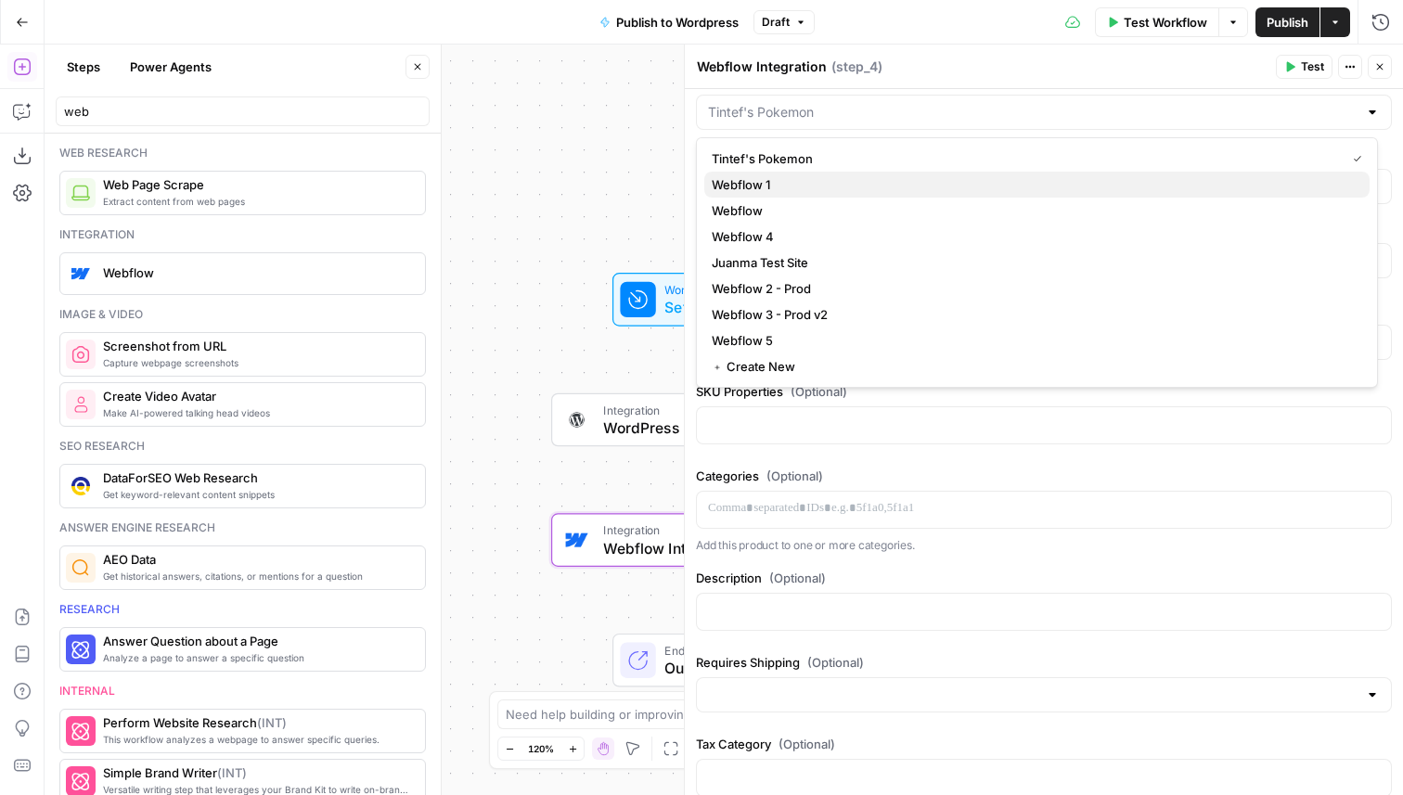
click at [794, 187] on span "Webflow 1" at bounding box center [1033, 184] width 643 height 19
type input "Webflow 1"
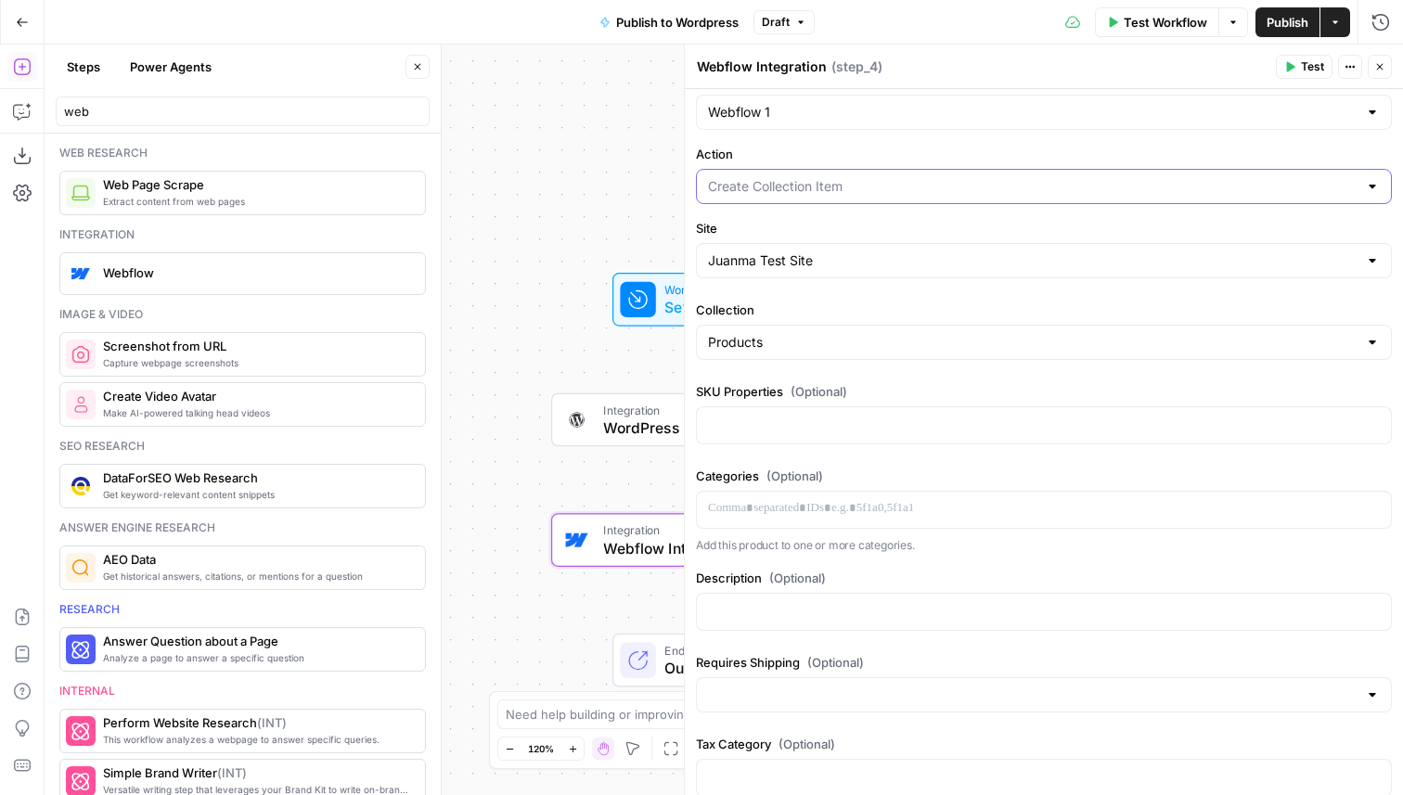
click at [913, 186] on input "Action" at bounding box center [1033, 186] width 650 height 19
type input "Create Collection Item"
click at [947, 155] on label "Action" at bounding box center [1044, 154] width 696 height 19
click at [947, 177] on input "Create Collection Item" at bounding box center [1033, 186] width 650 height 19
type input "Create Collection Item"
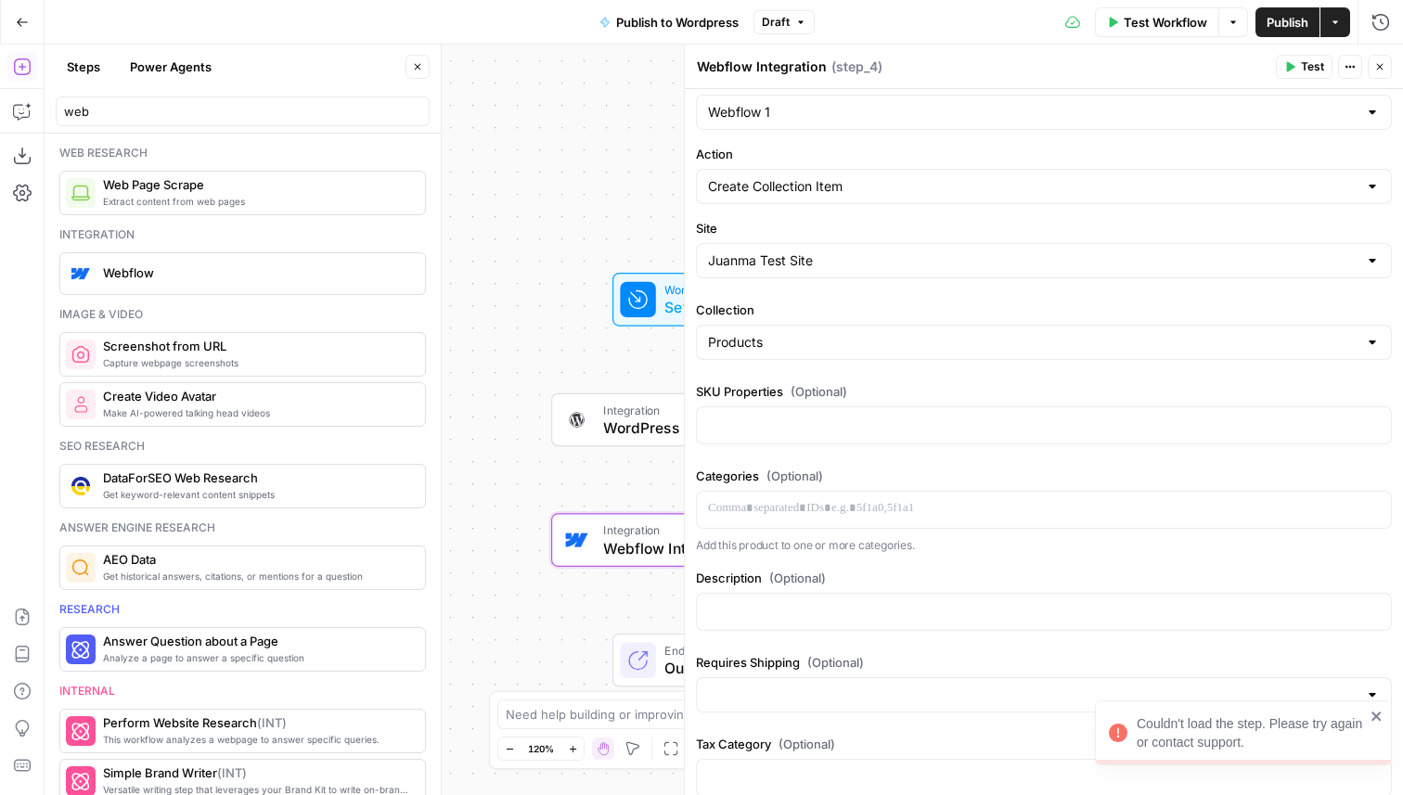
click at [949, 206] on div "Authentication Webflow 1 Action Create Collection Item Site Juanma Test Site Co…" at bounding box center [1044, 694] width 718 height 1271
click at [911, 262] on input "Site" at bounding box center [1033, 261] width 650 height 19
type input "Juanma Test Site"
click at [858, 177] on input "Action" at bounding box center [1033, 186] width 650 height 19
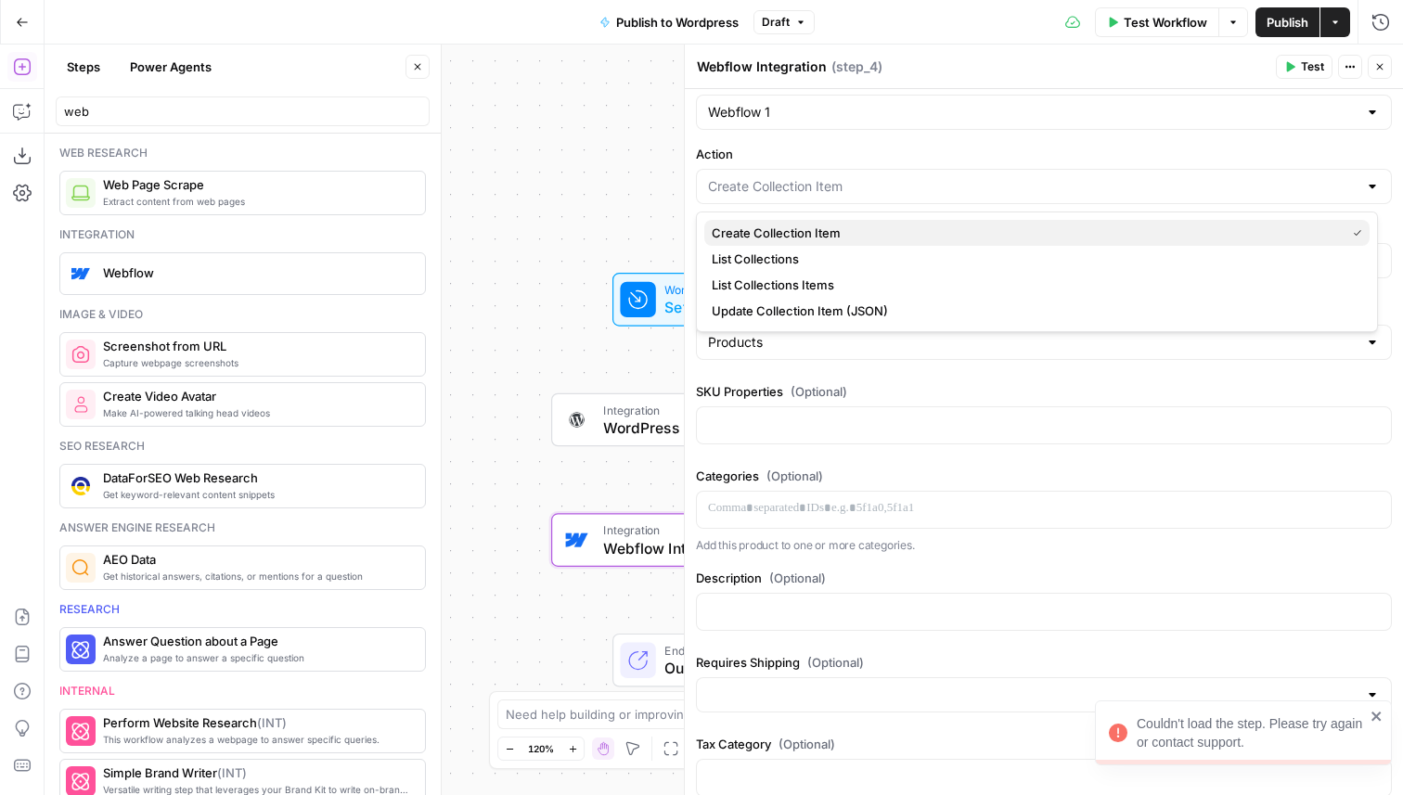
click at [836, 238] on span "Create Collection Item" at bounding box center [1025, 233] width 626 height 19
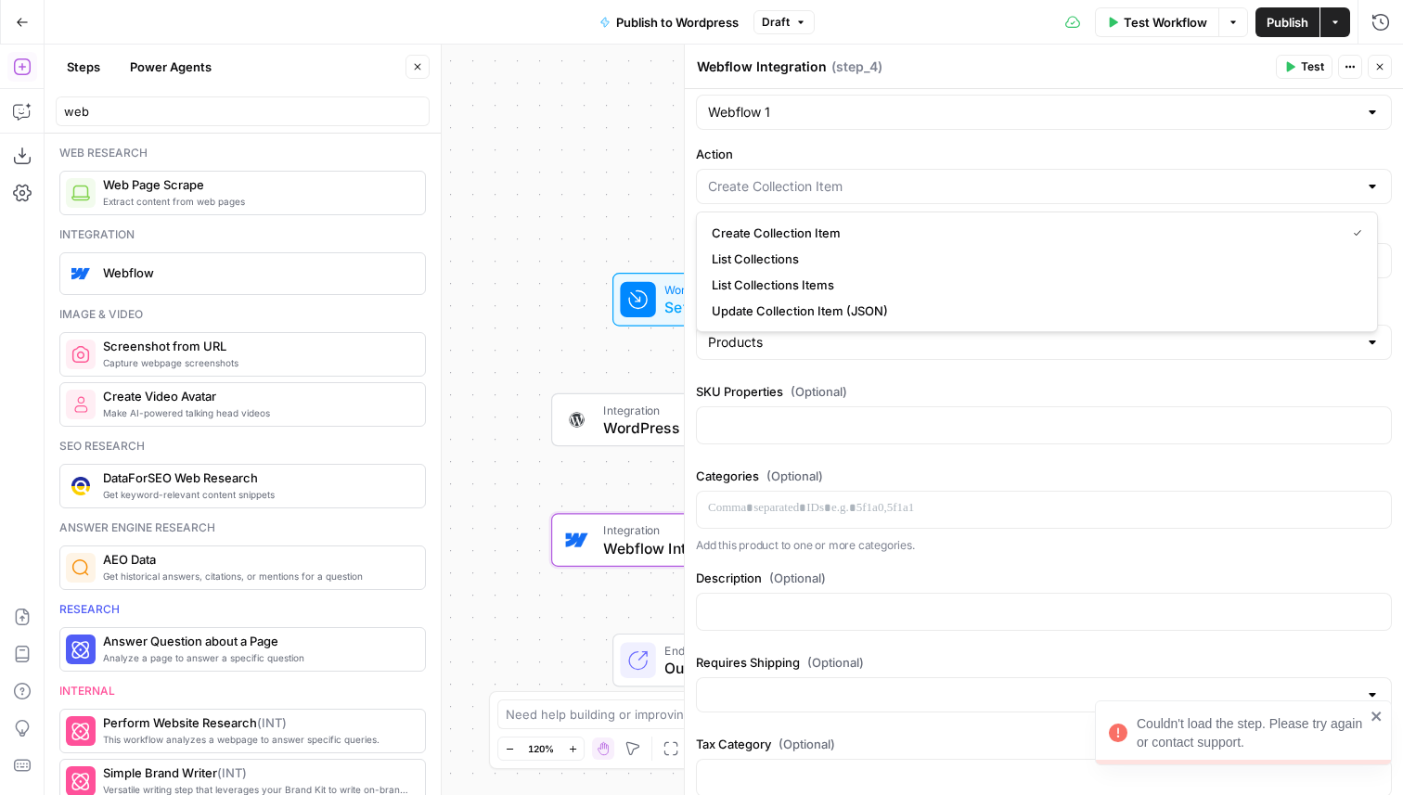
type input "Create Collection Item"
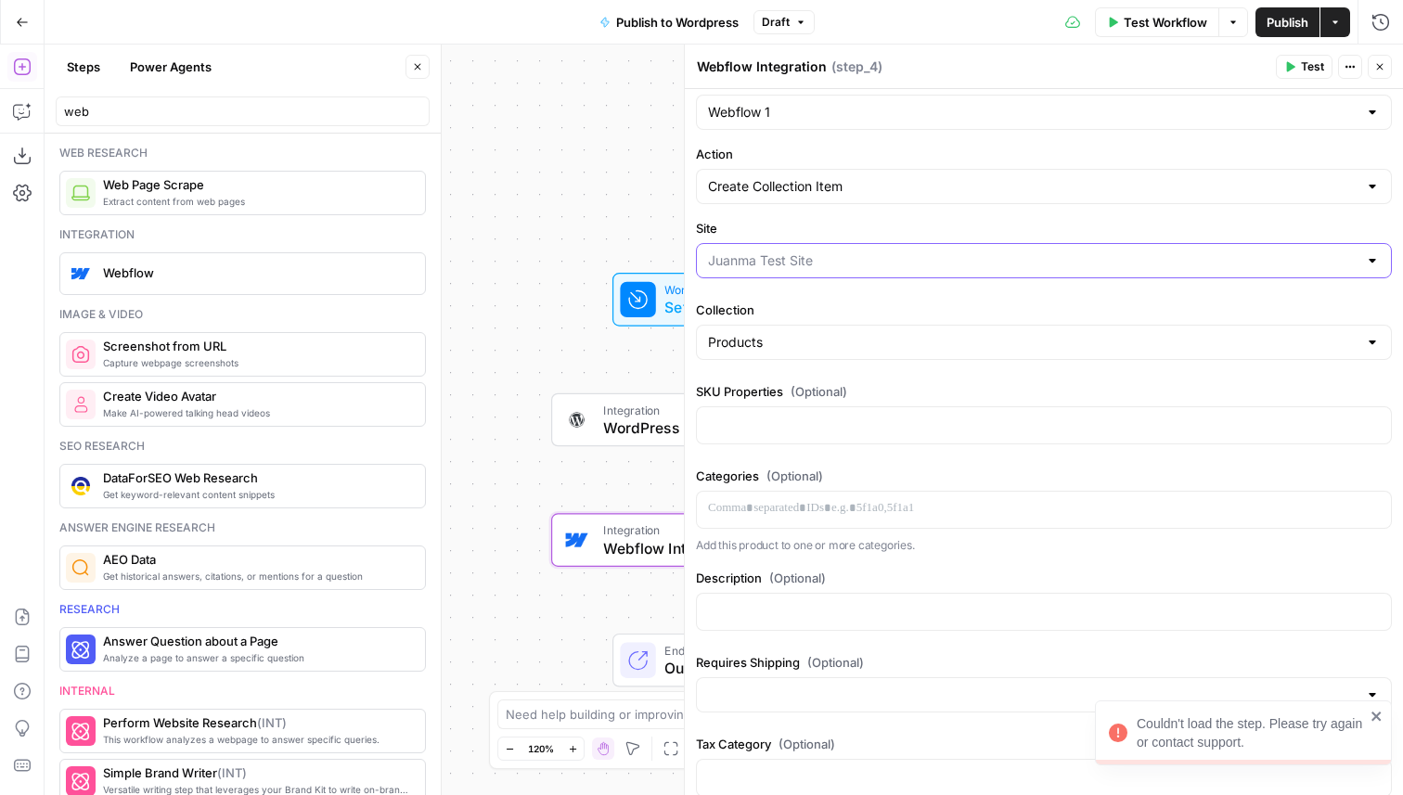
click at [837, 258] on input "Site" at bounding box center [1033, 261] width 650 height 19
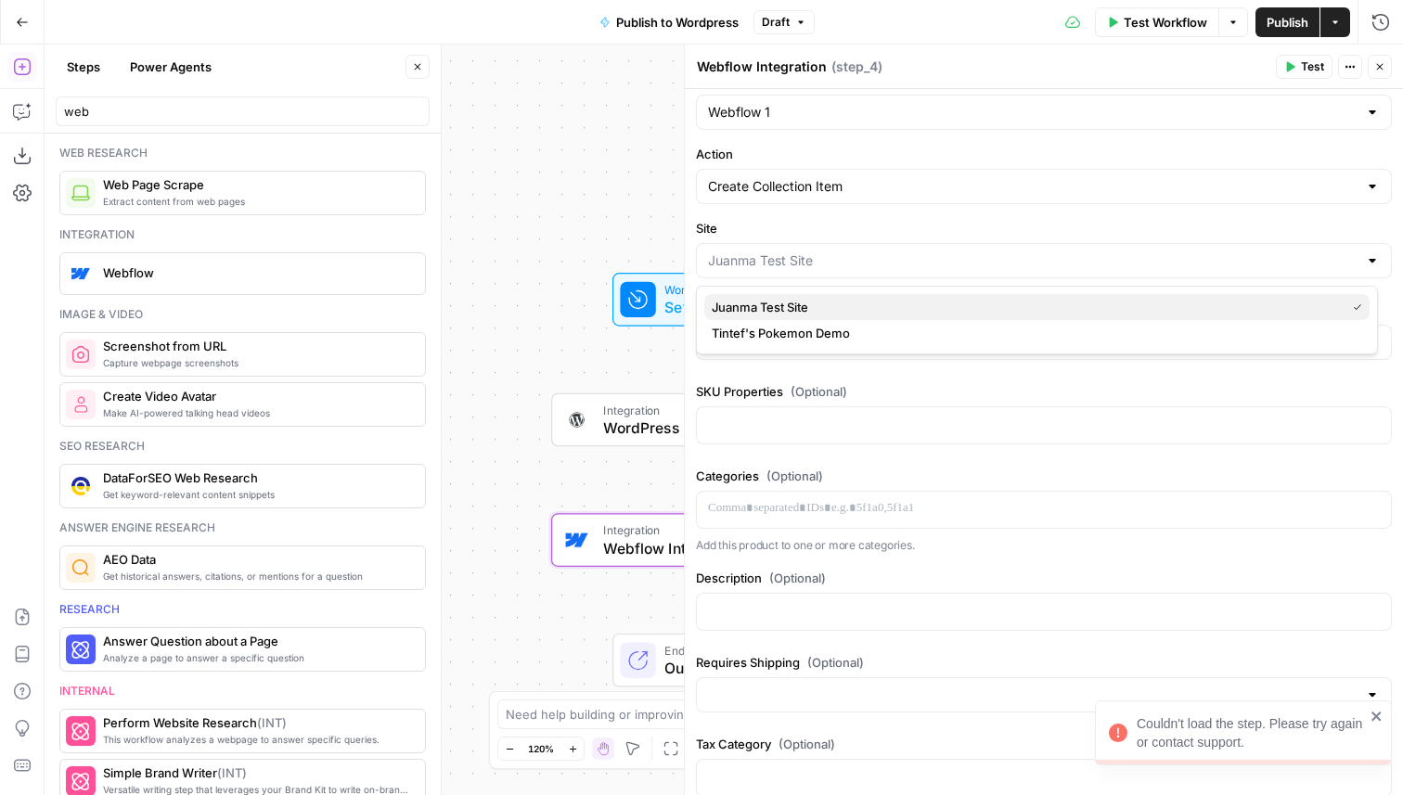
click at [809, 314] on span "Juanma Test Site" at bounding box center [1025, 307] width 626 height 19
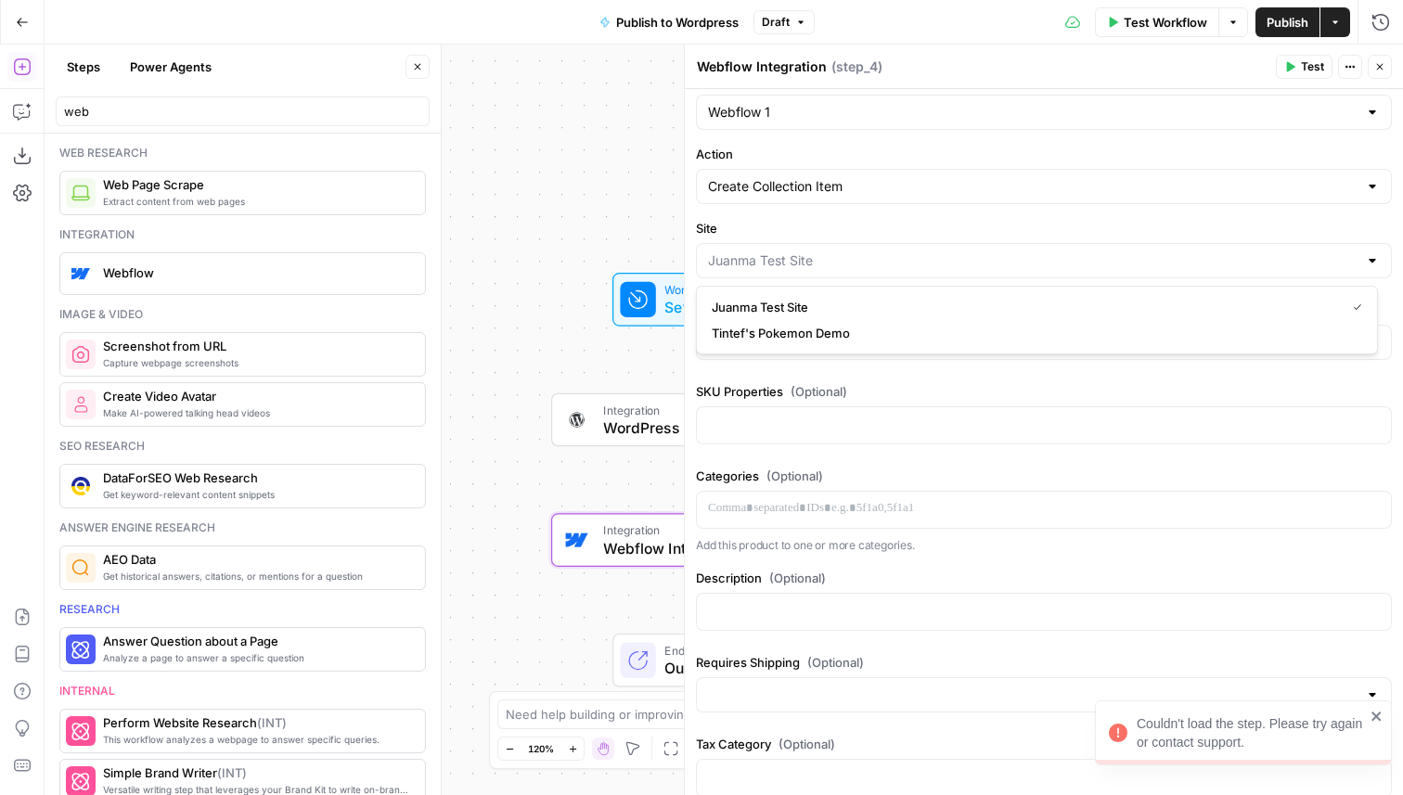
type input "Juanma Test Site"
click at [1174, 347] on input "Collection" at bounding box center [1033, 342] width 650 height 19
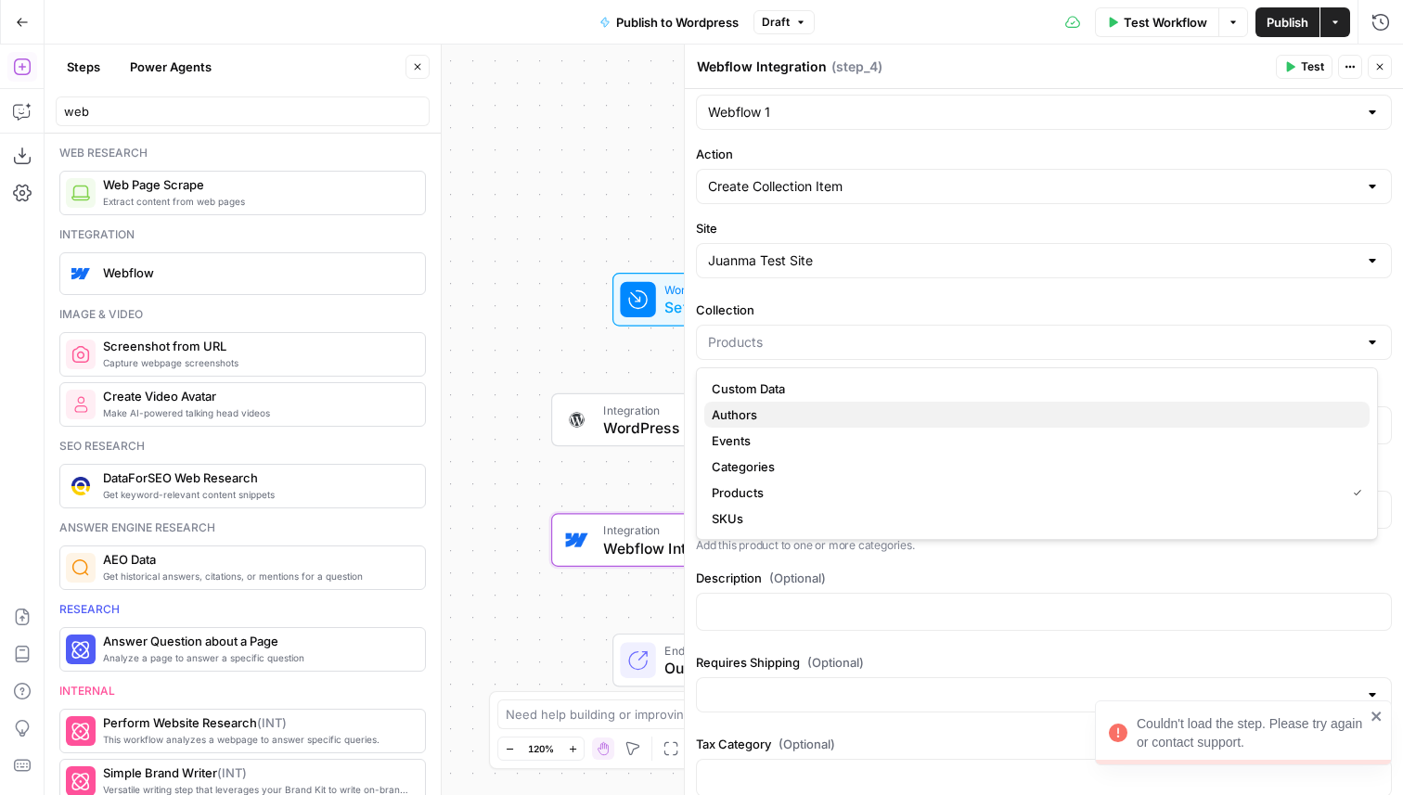
click at [1140, 417] on span "Authors" at bounding box center [1033, 415] width 643 height 19
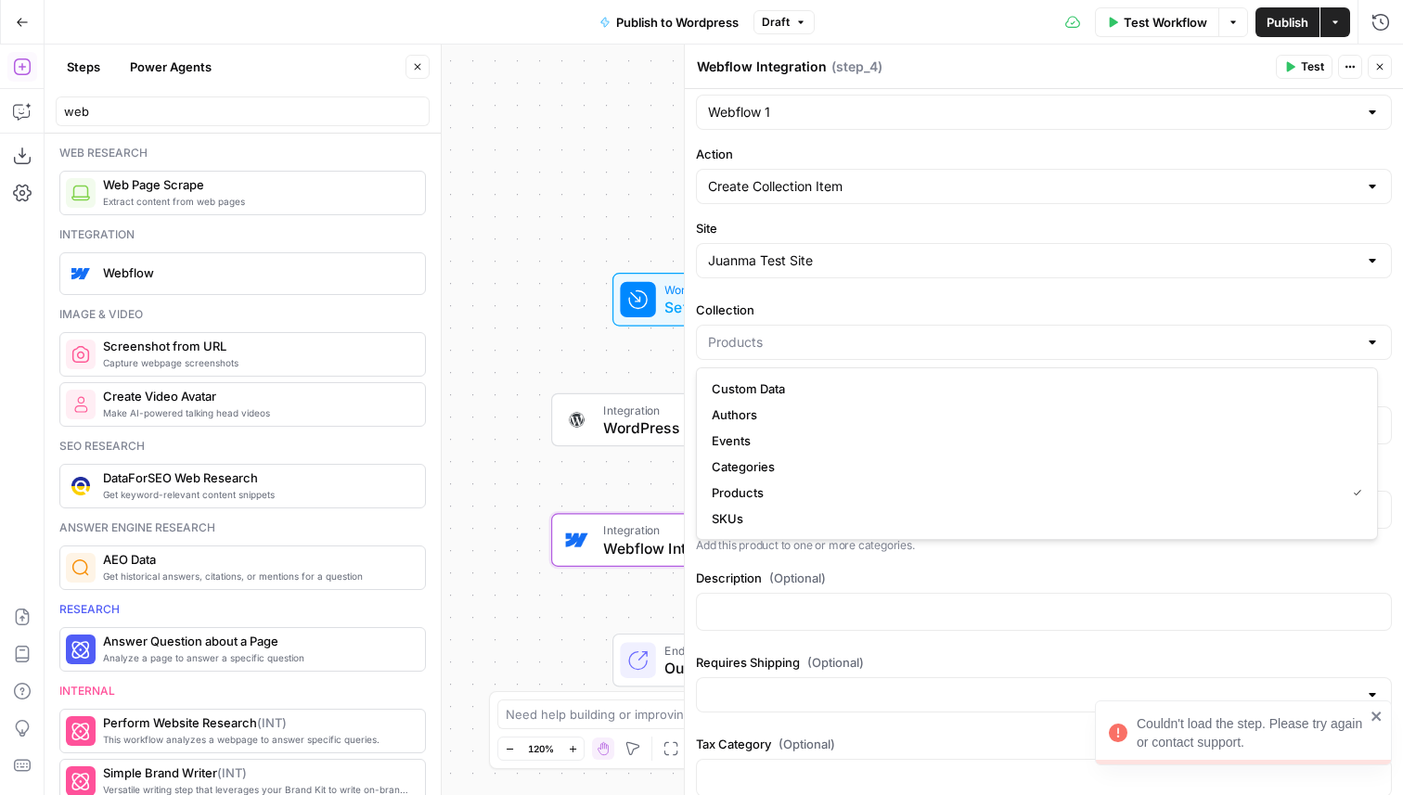
type input "Authors"
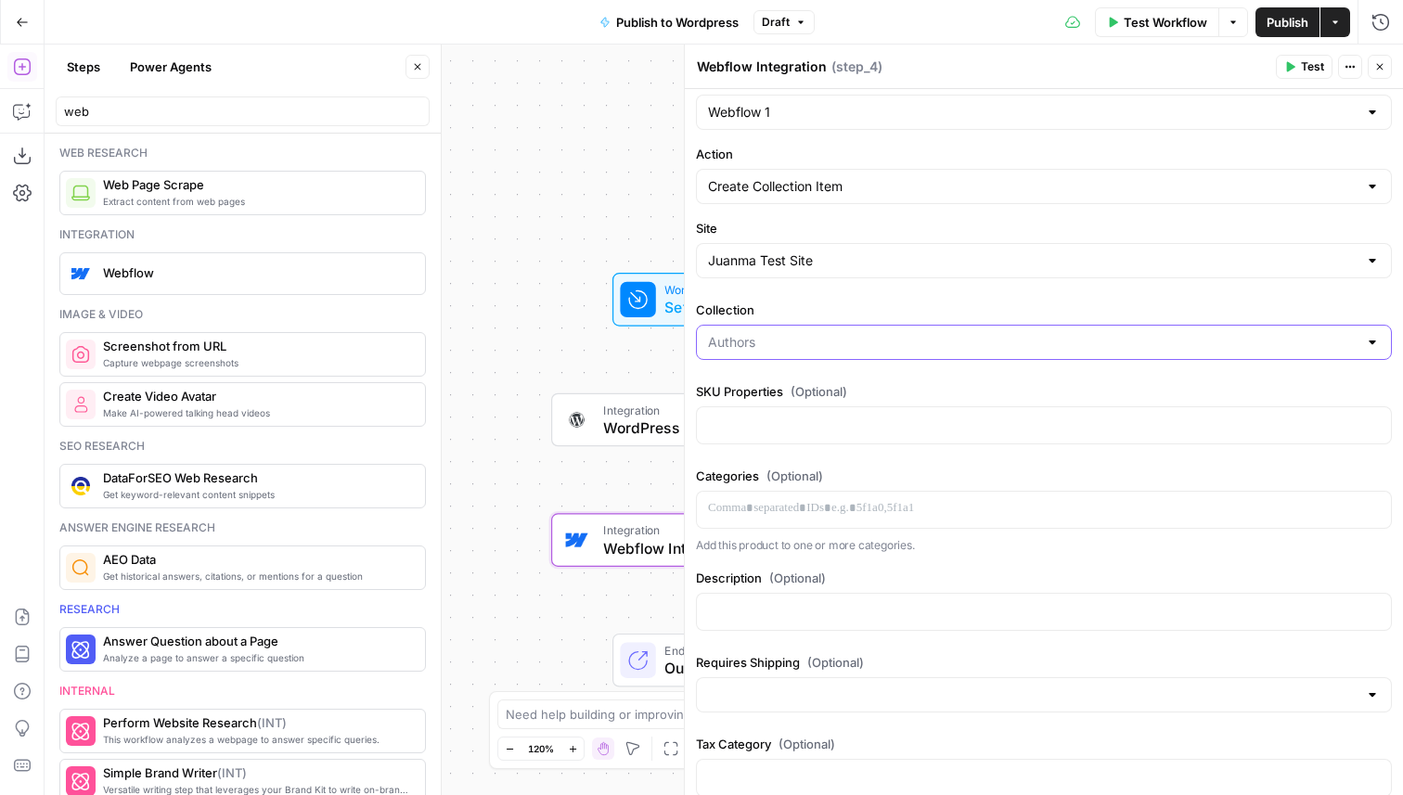
click at [1342, 340] on input "Collection" at bounding box center [1033, 342] width 650 height 19
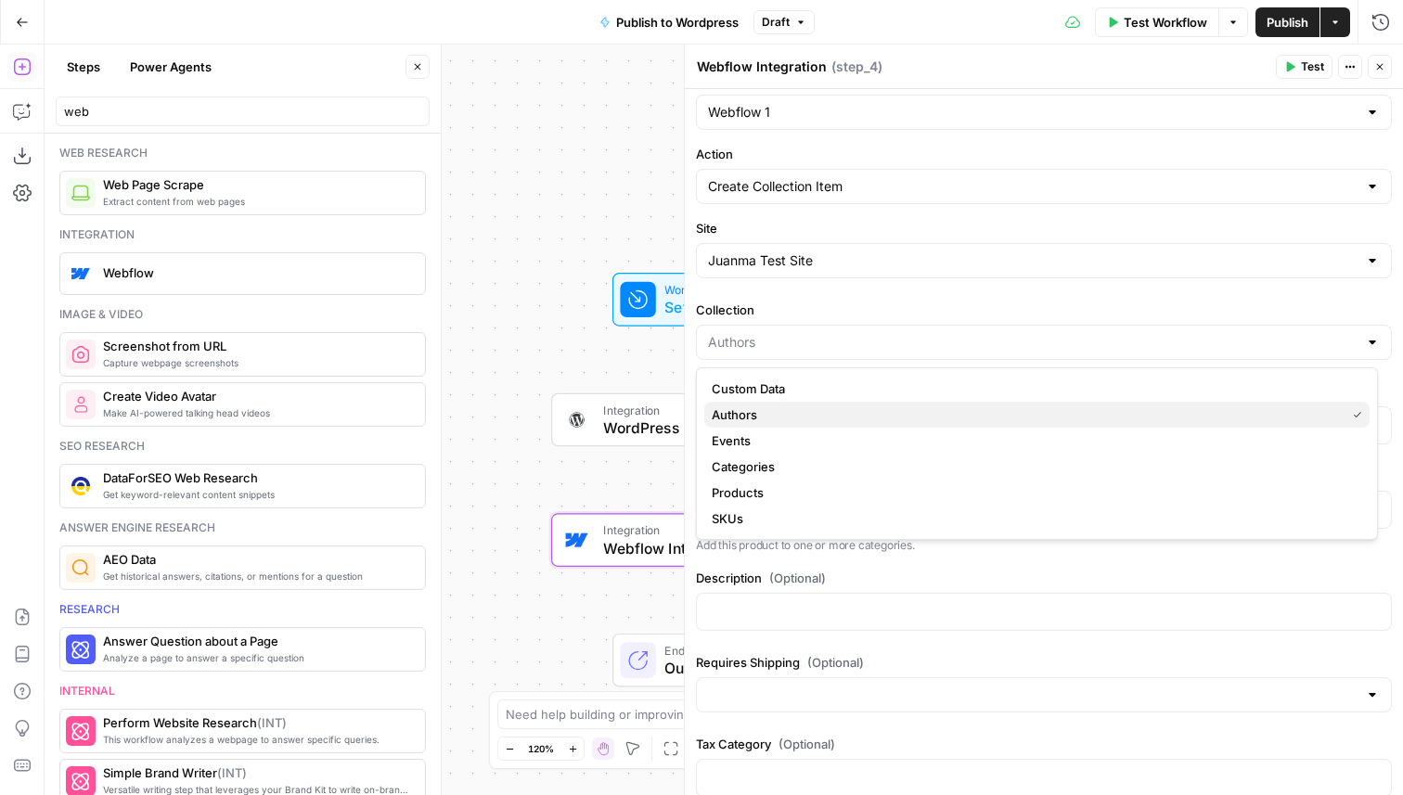
click at [817, 419] on span "Authors" at bounding box center [1025, 415] width 626 height 19
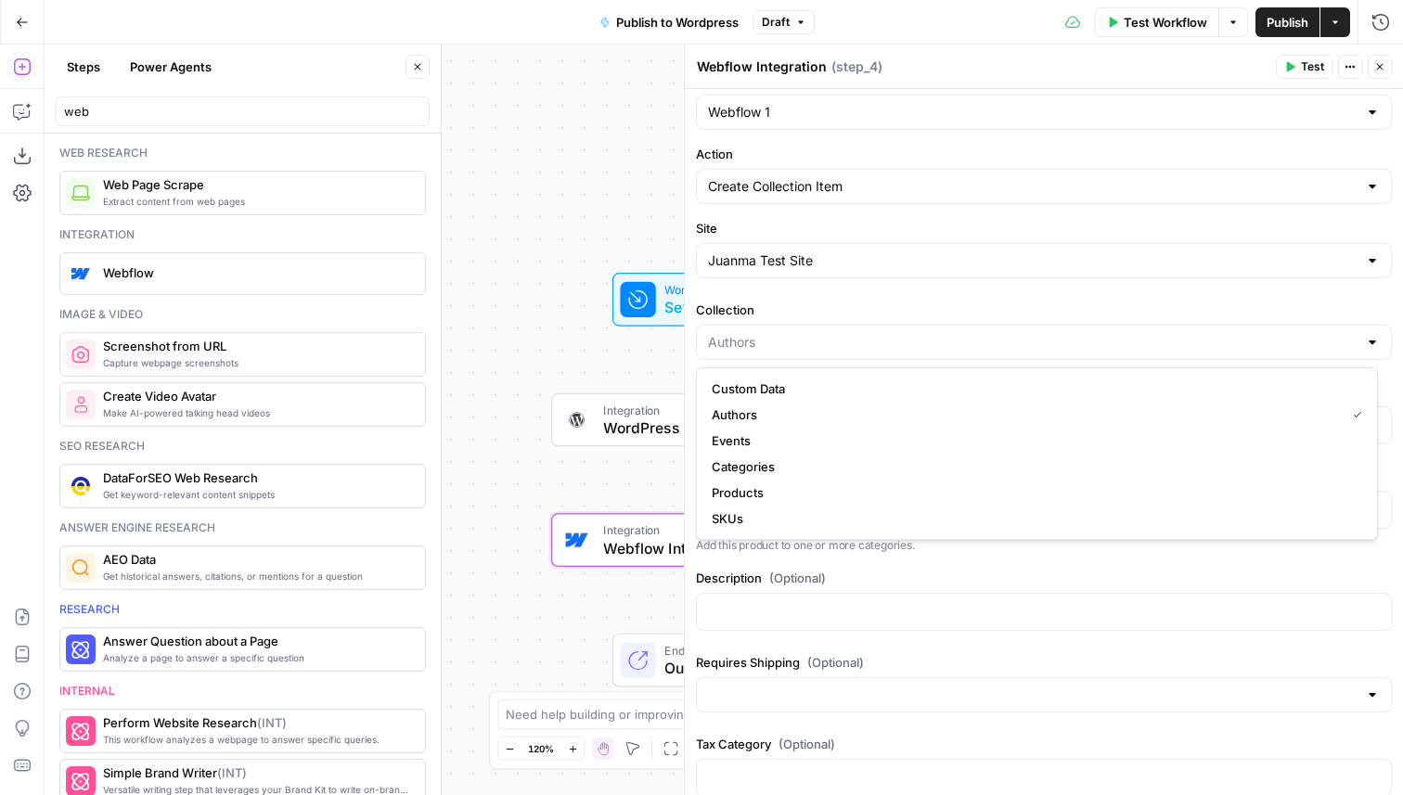
type input "Authors"
click at [1181, 338] on input "Collection" at bounding box center [1033, 342] width 650 height 19
